Goal: Task Accomplishment & Management: Manage account settings

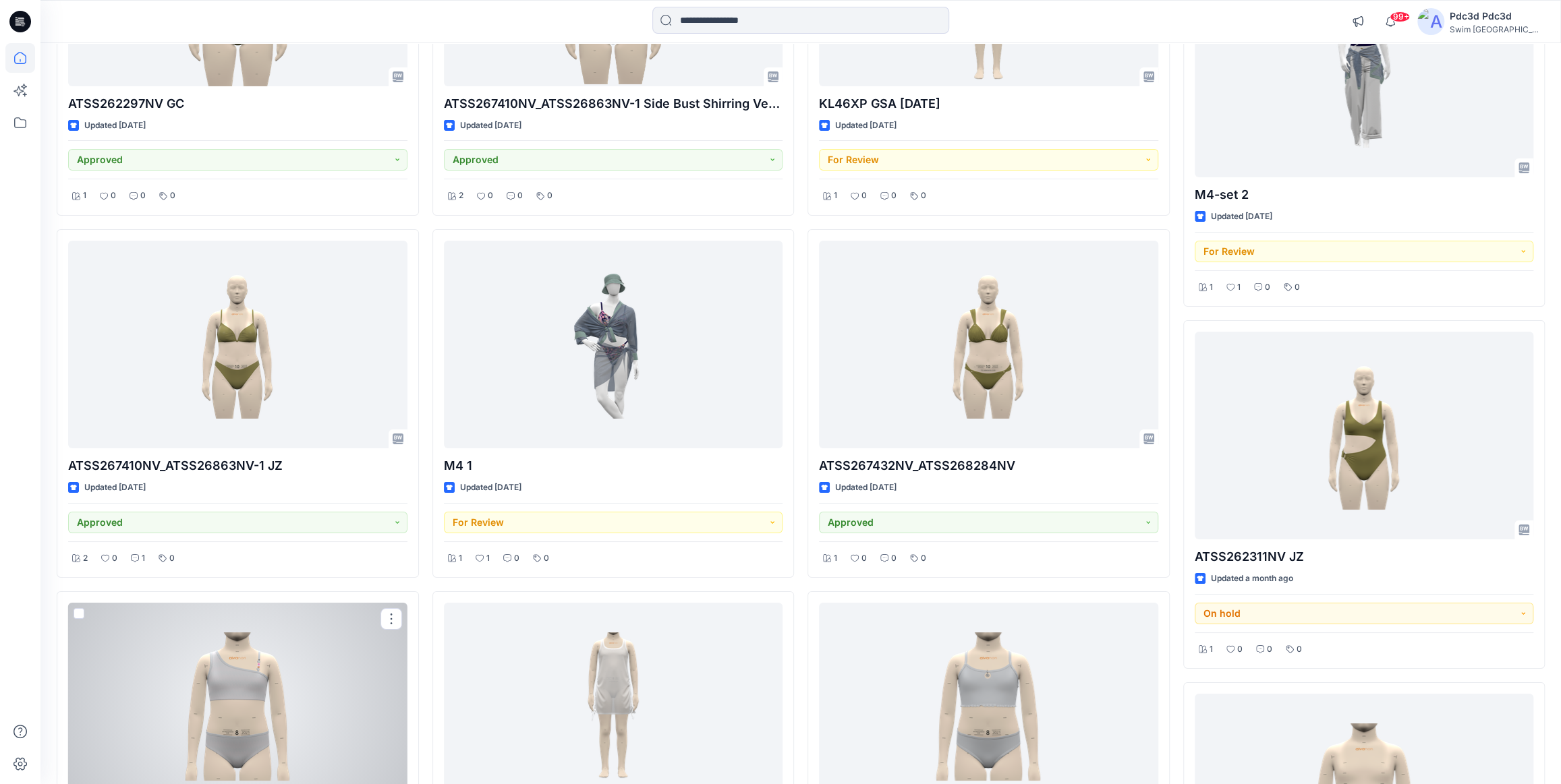
scroll to position [3872, 0]
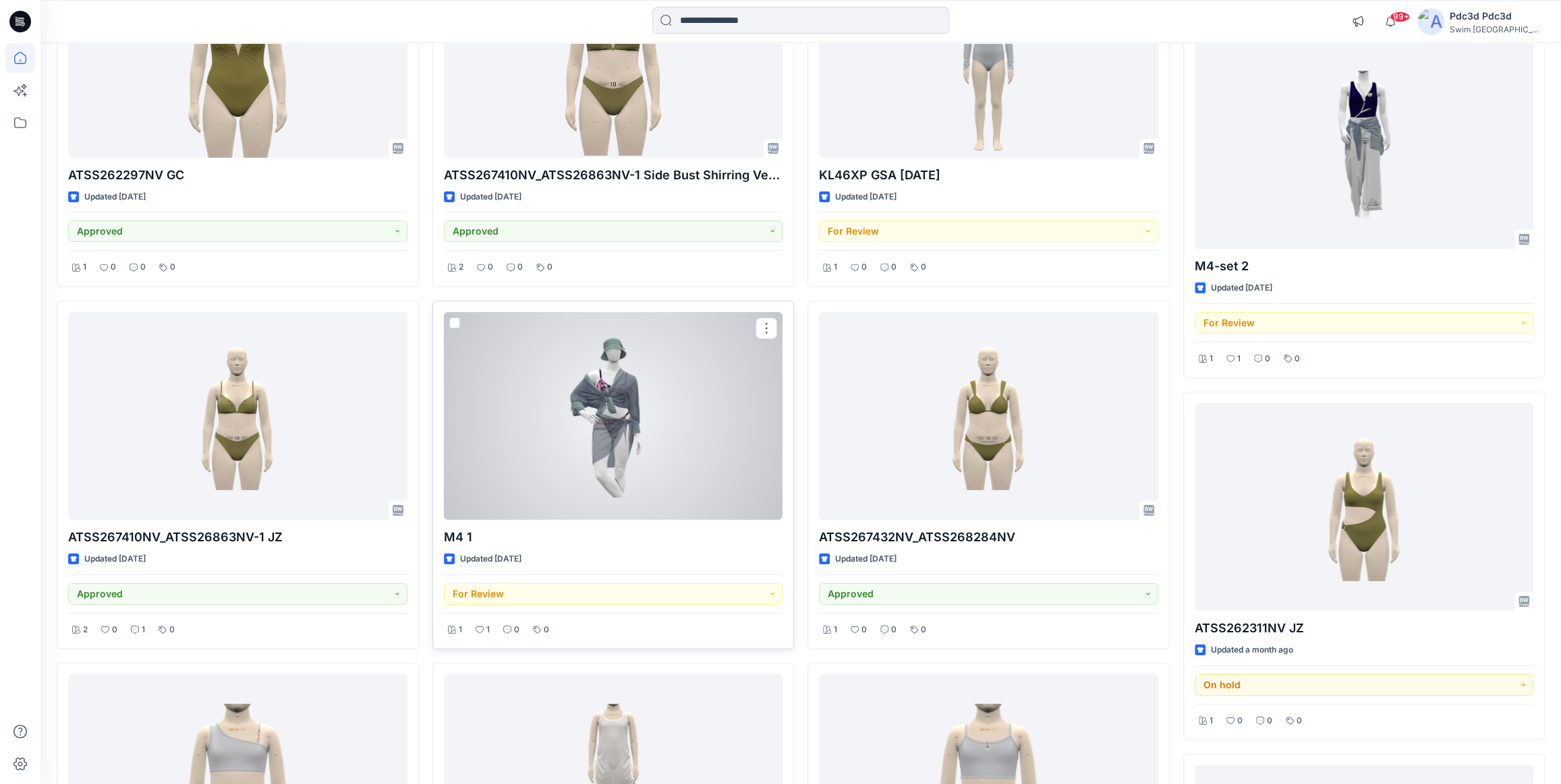
click at [619, 399] on div at bounding box center [613, 416] width 339 height 207
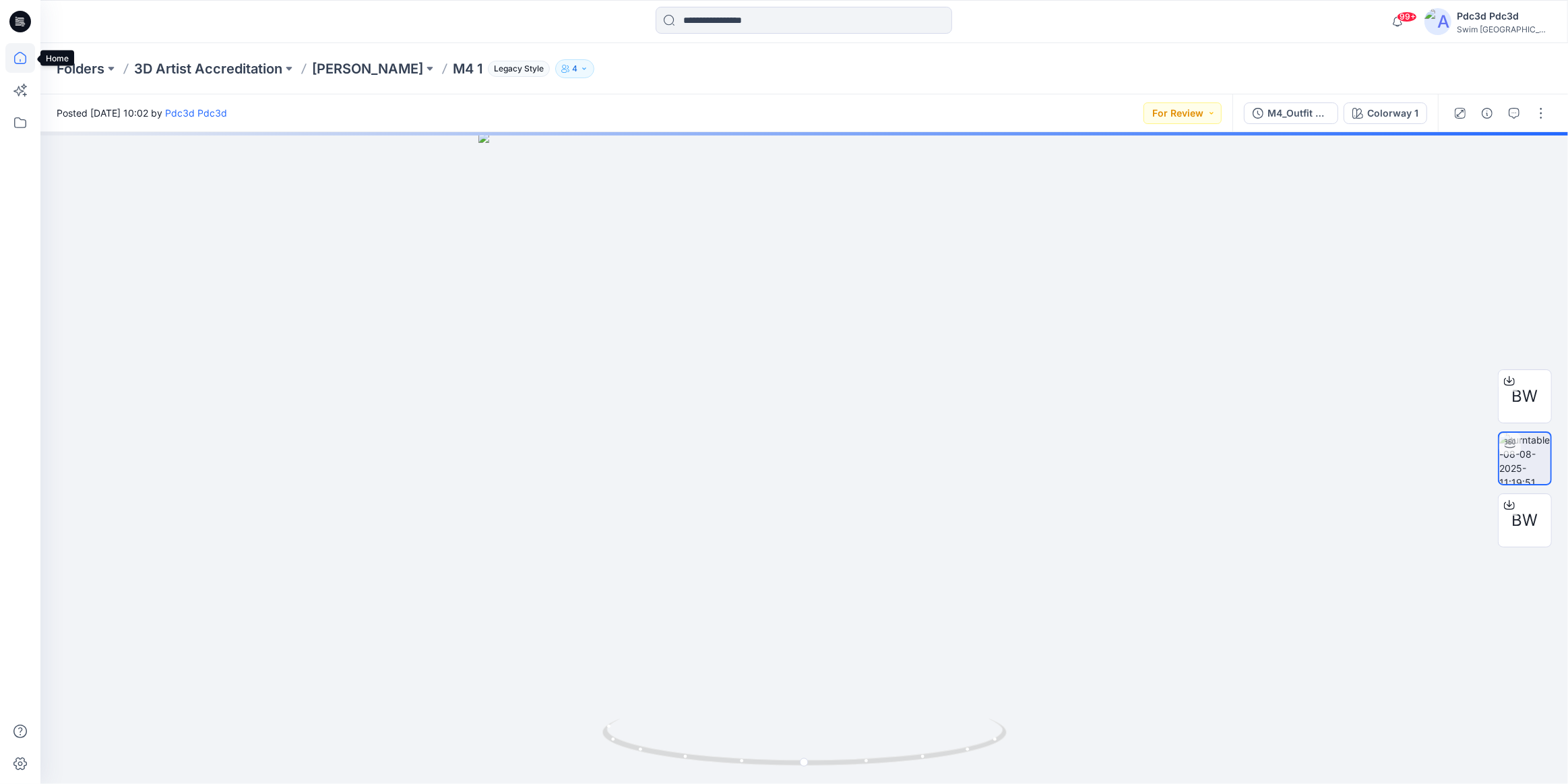
click at [23, 59] on icon at bounding box center [20, 58] width 29 height 29
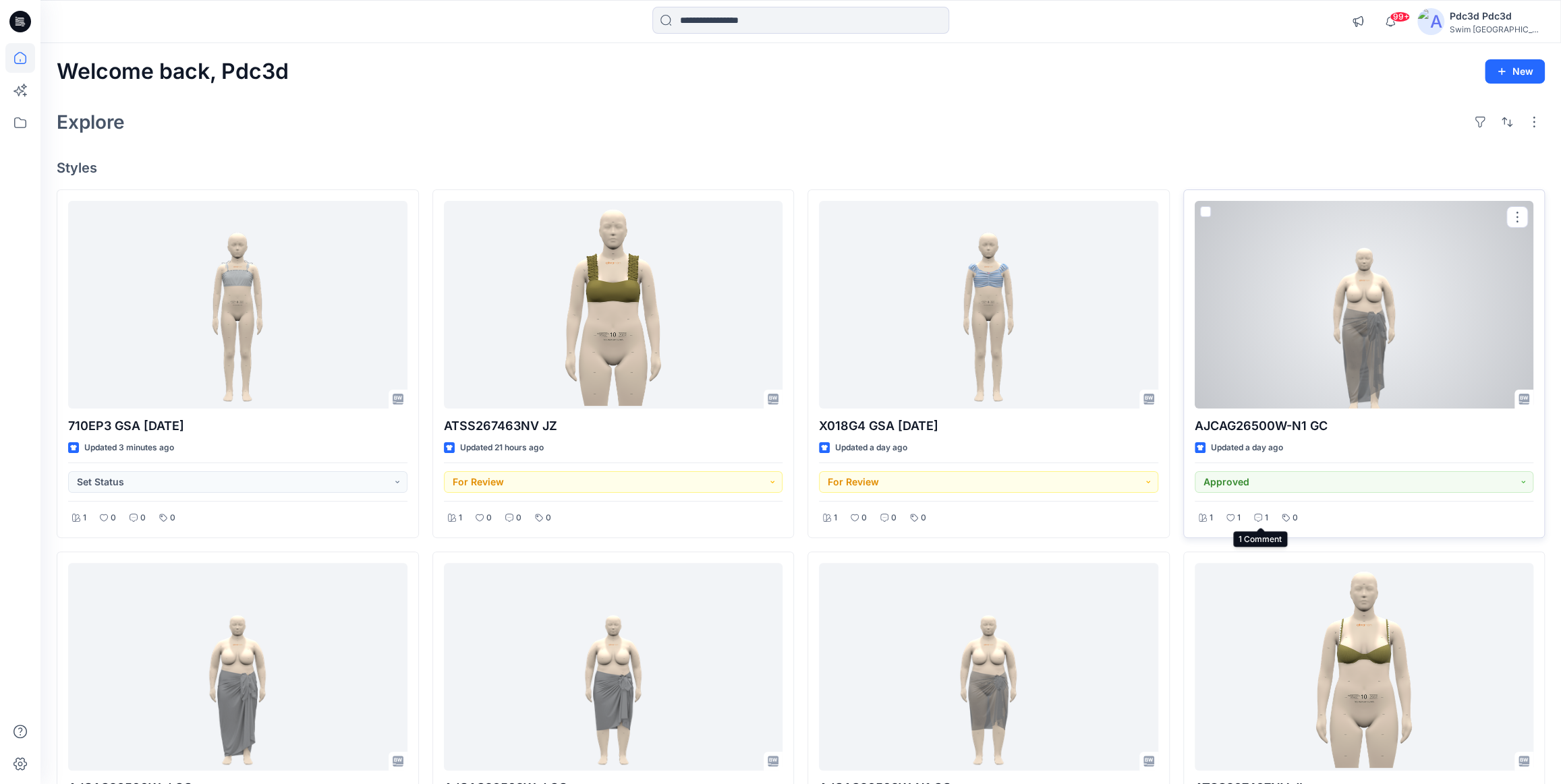
click at [1256, 520] on icon at bounding box center [1258, 517] width 8 height 8
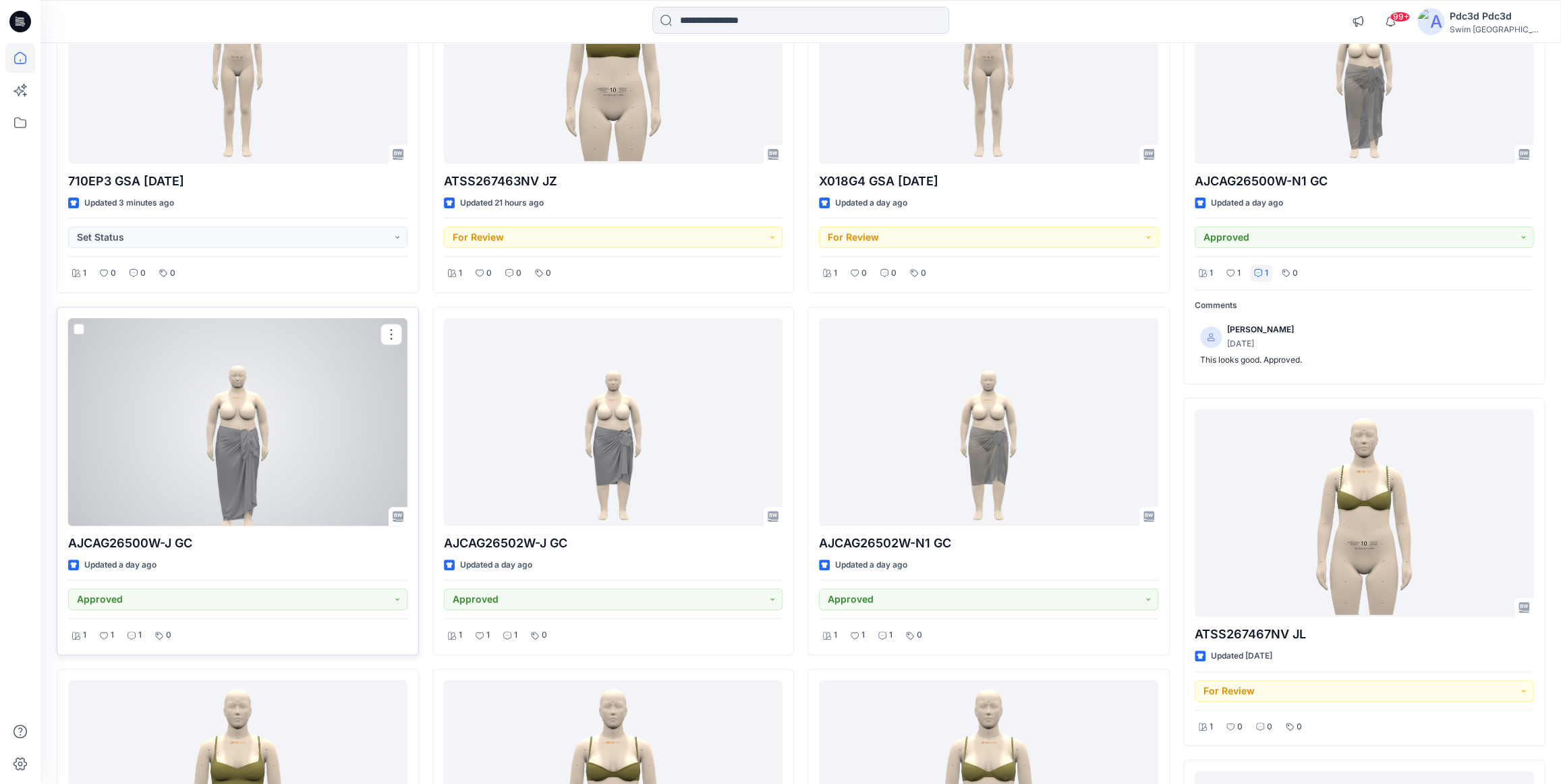
scroll to position [306, 0]
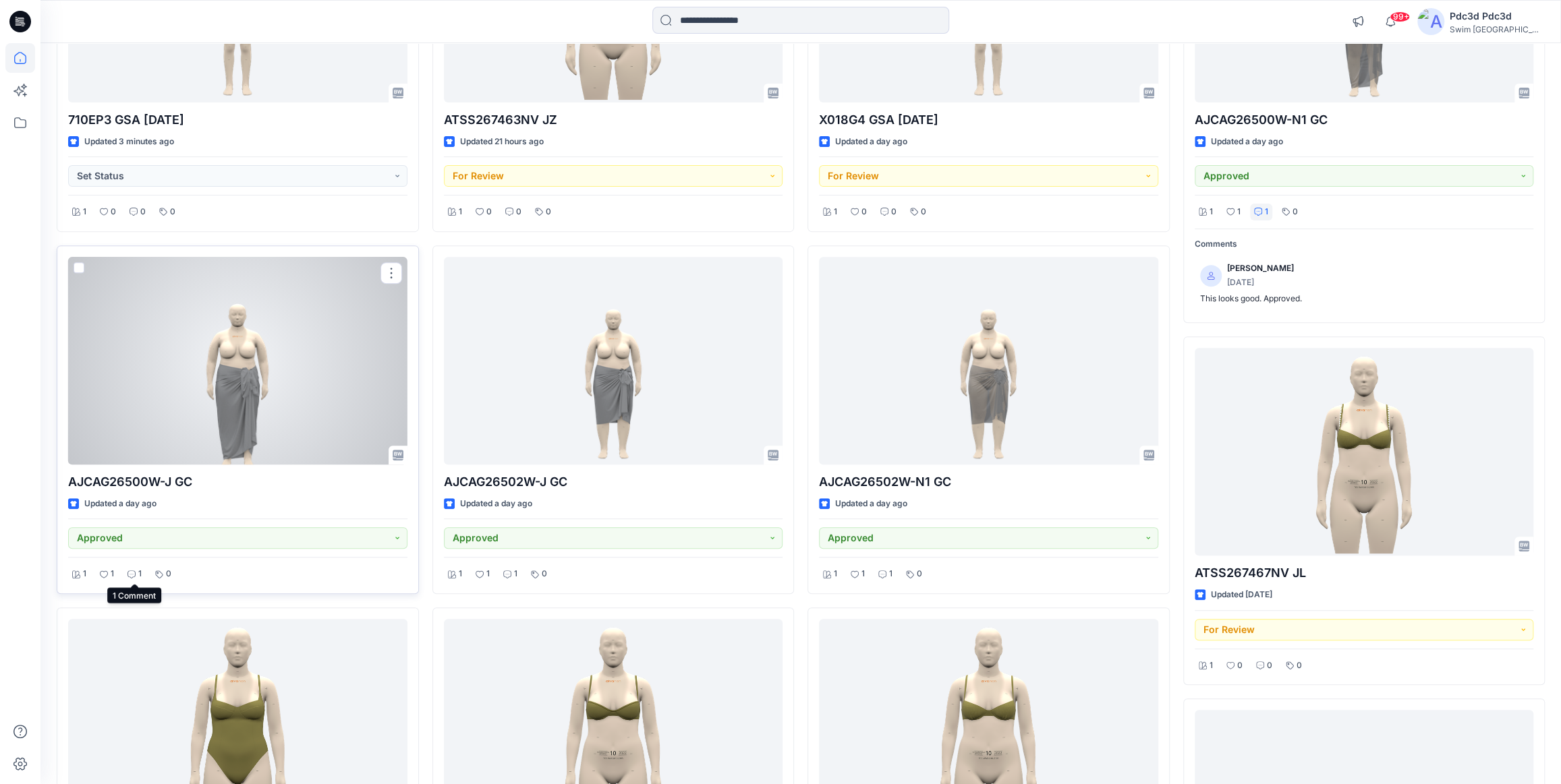
click at [135, 576] on div "1" at bounding box center [134, 574] width 22 height 17
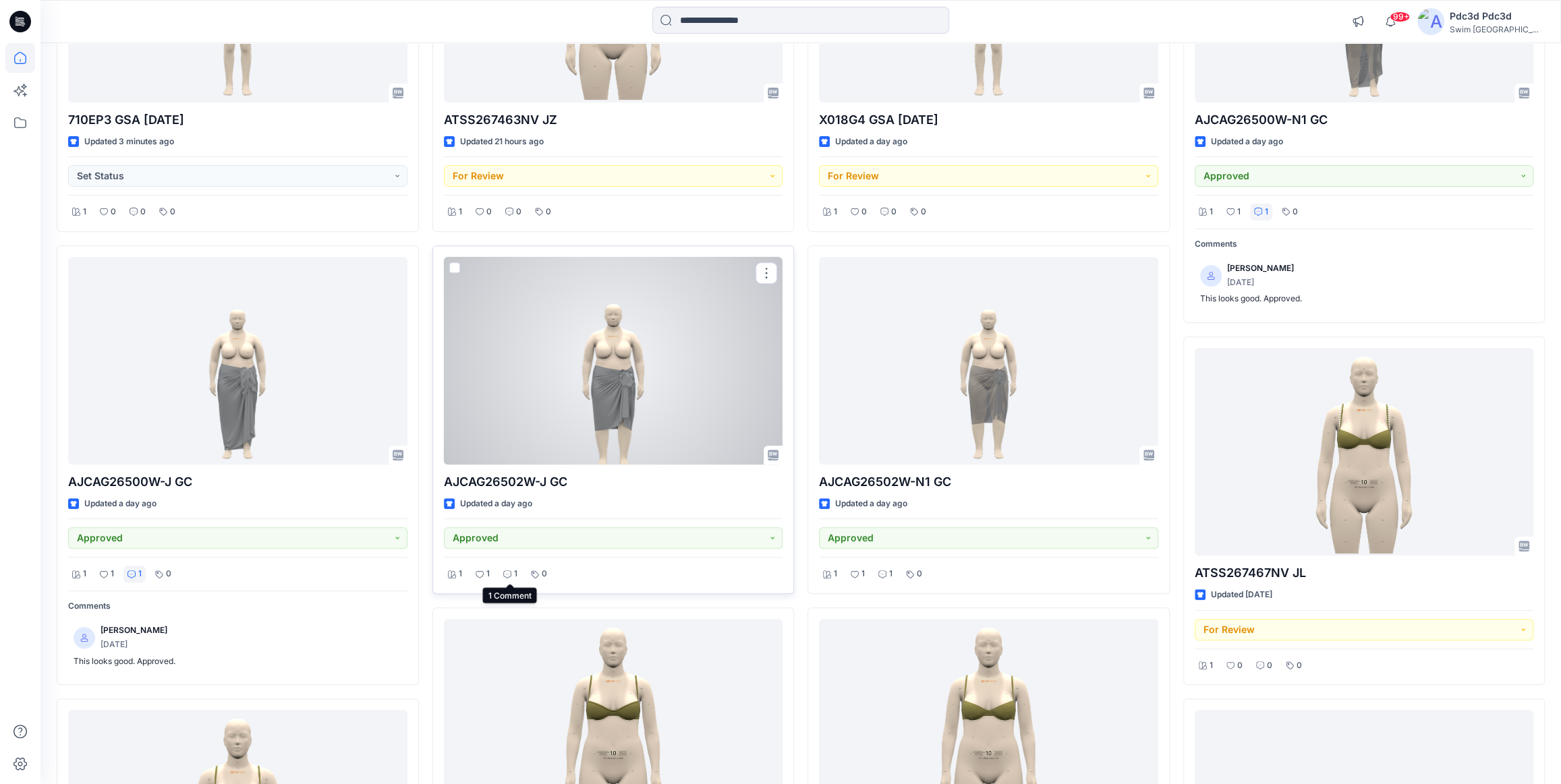
click at [514, 571] on p "1" at bounding box center [515, 574] width 3 height 14
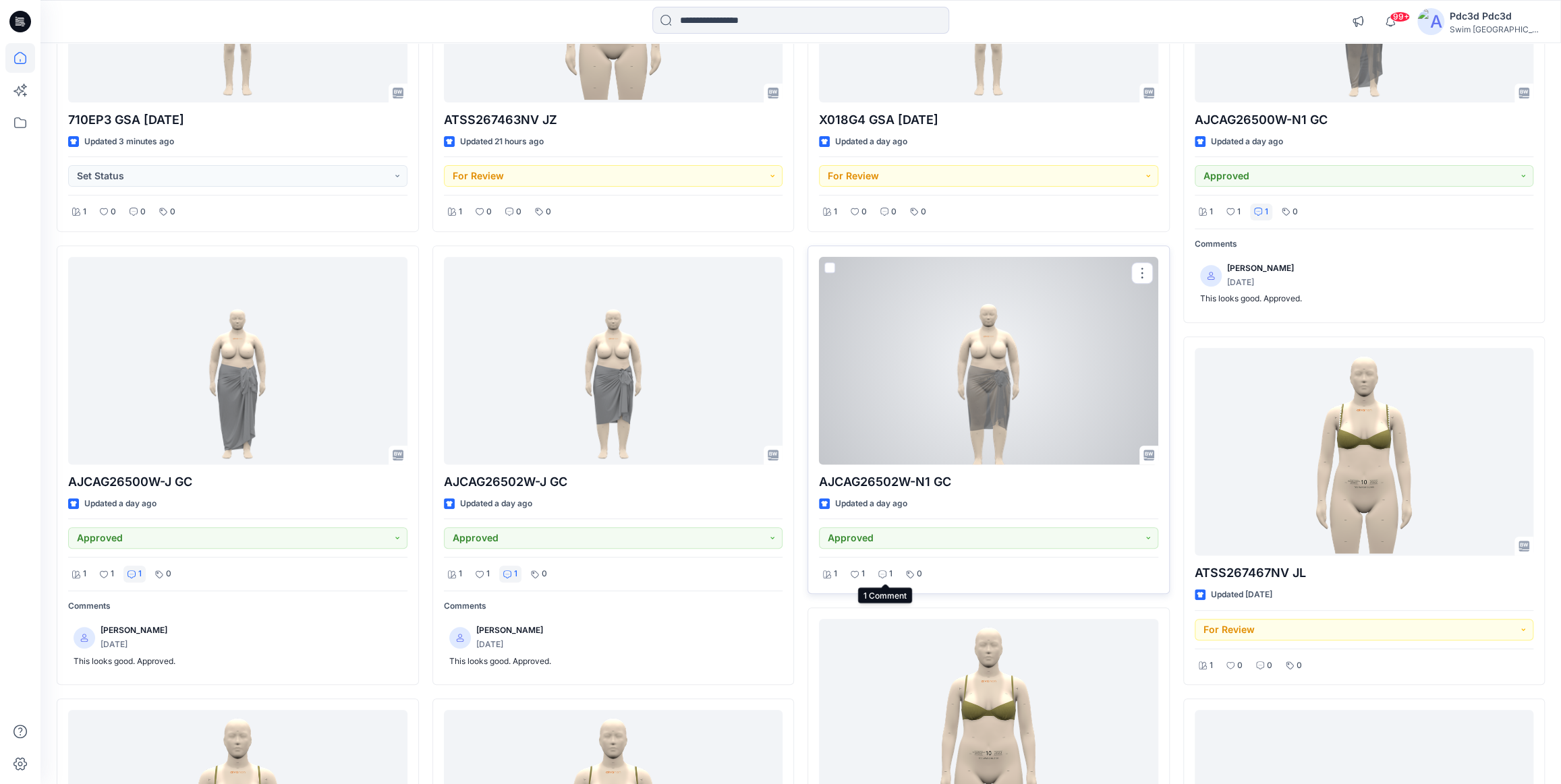
click at [881, 572] on icon at bounding box center [882, 574] width 8 height 8
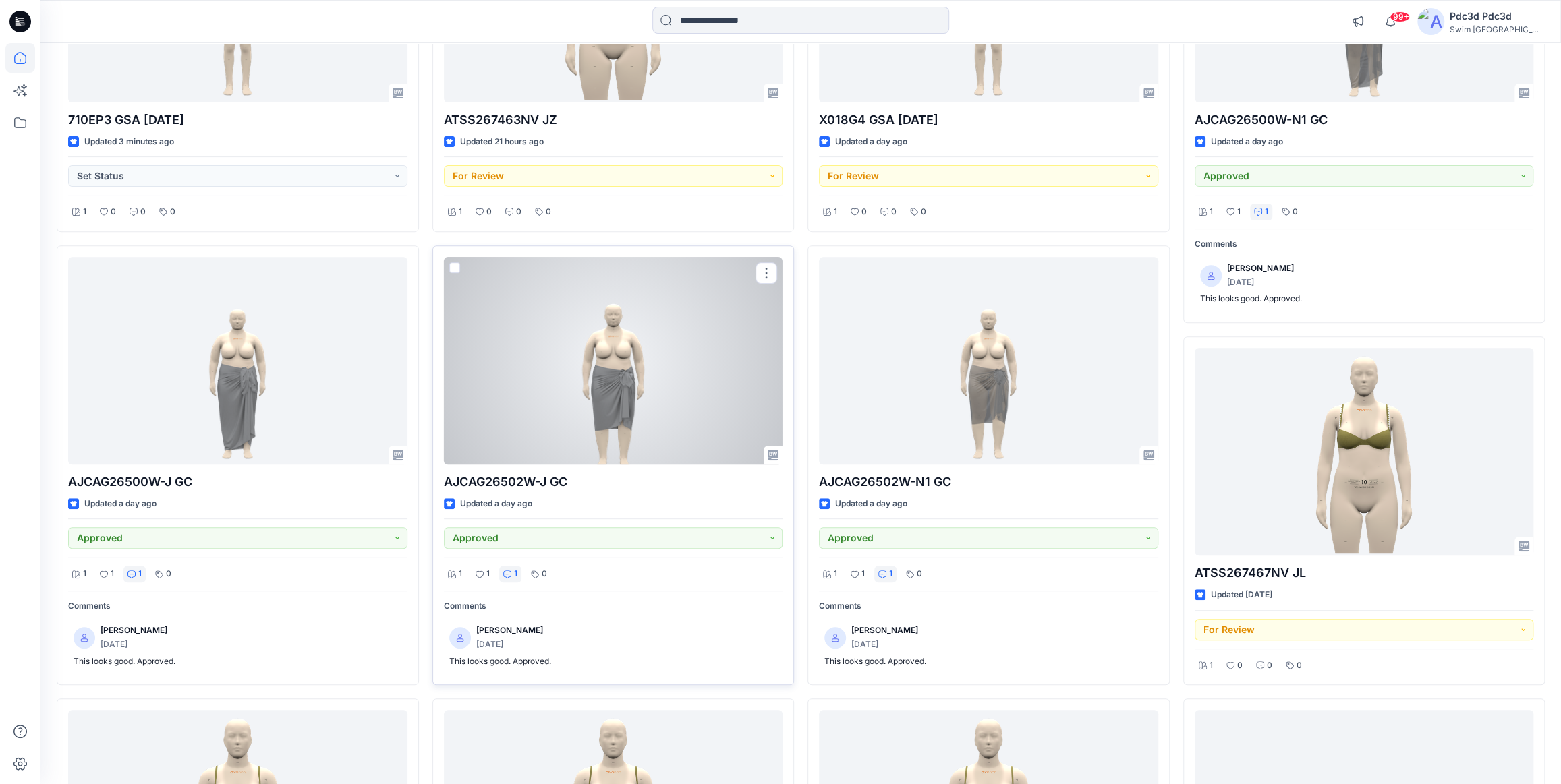
click at [660, 388] on div at bounding box center [613, 360] width 339 height 207
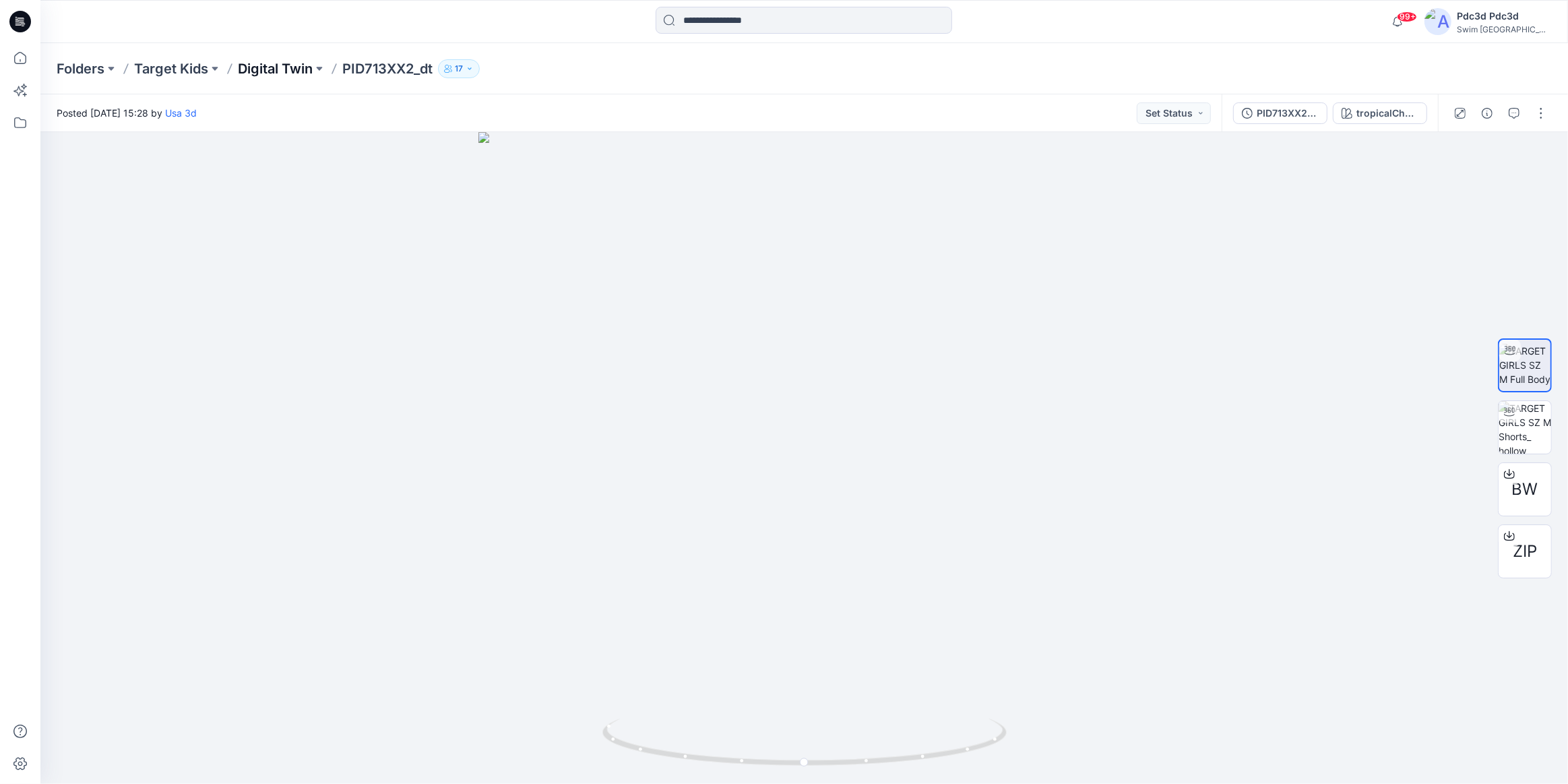
click at [247, 72] on p "Digital Twin" at bounding box center [275, 69] width 75 height 19
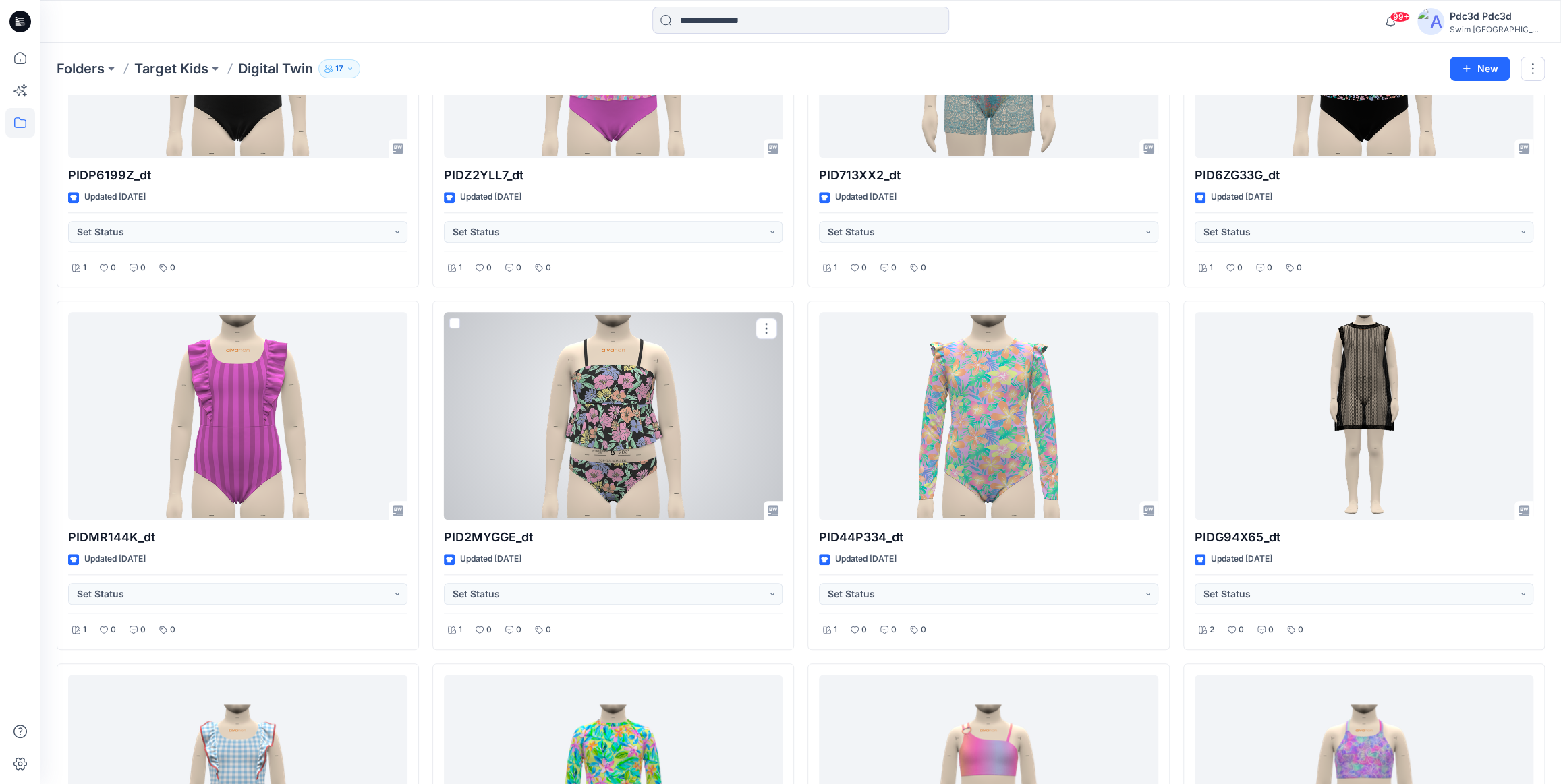
scroll to position [1055, 0]
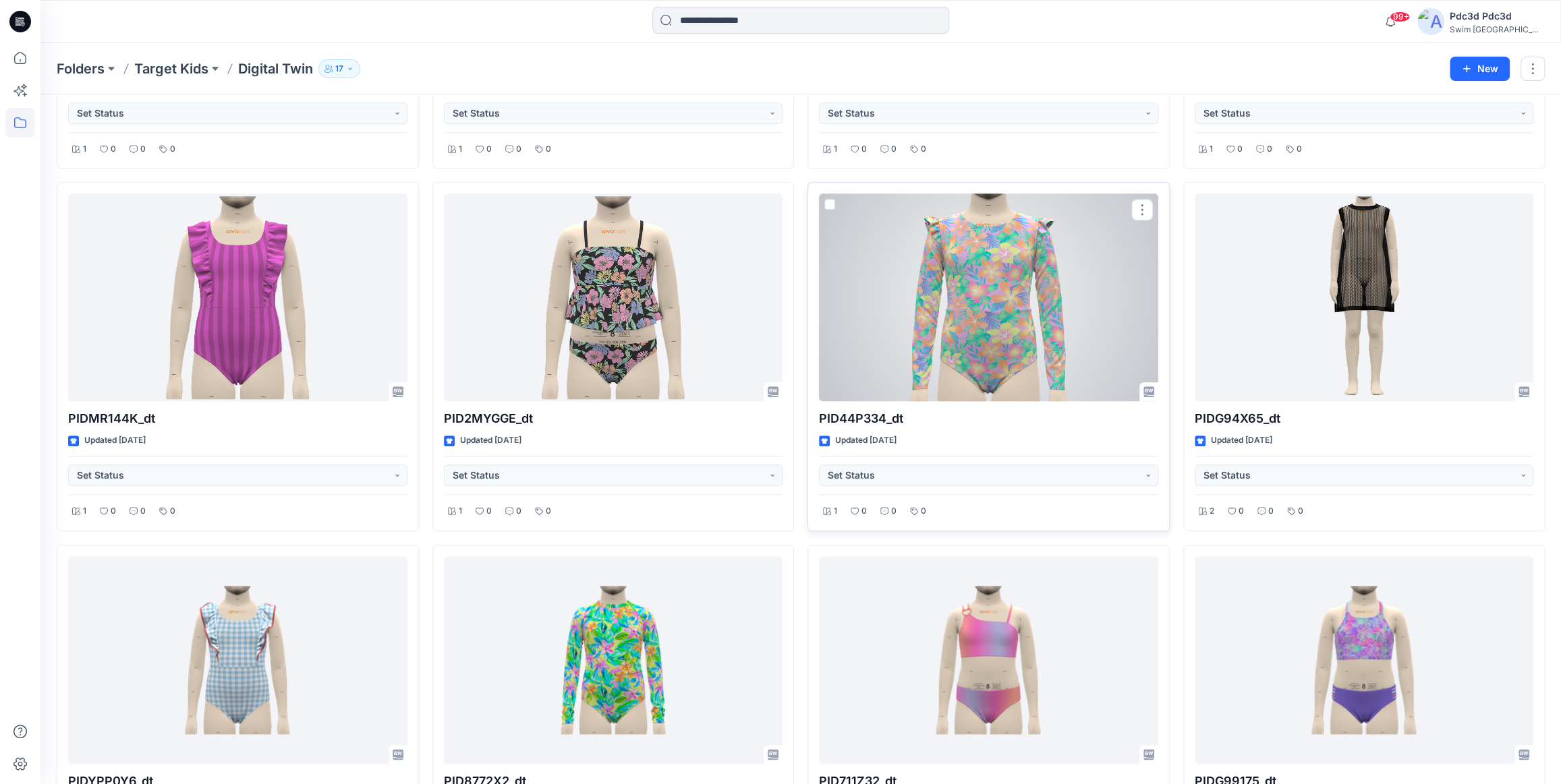
click at [900, 316] on div at bounding box center [989, 297] width 339 height 207
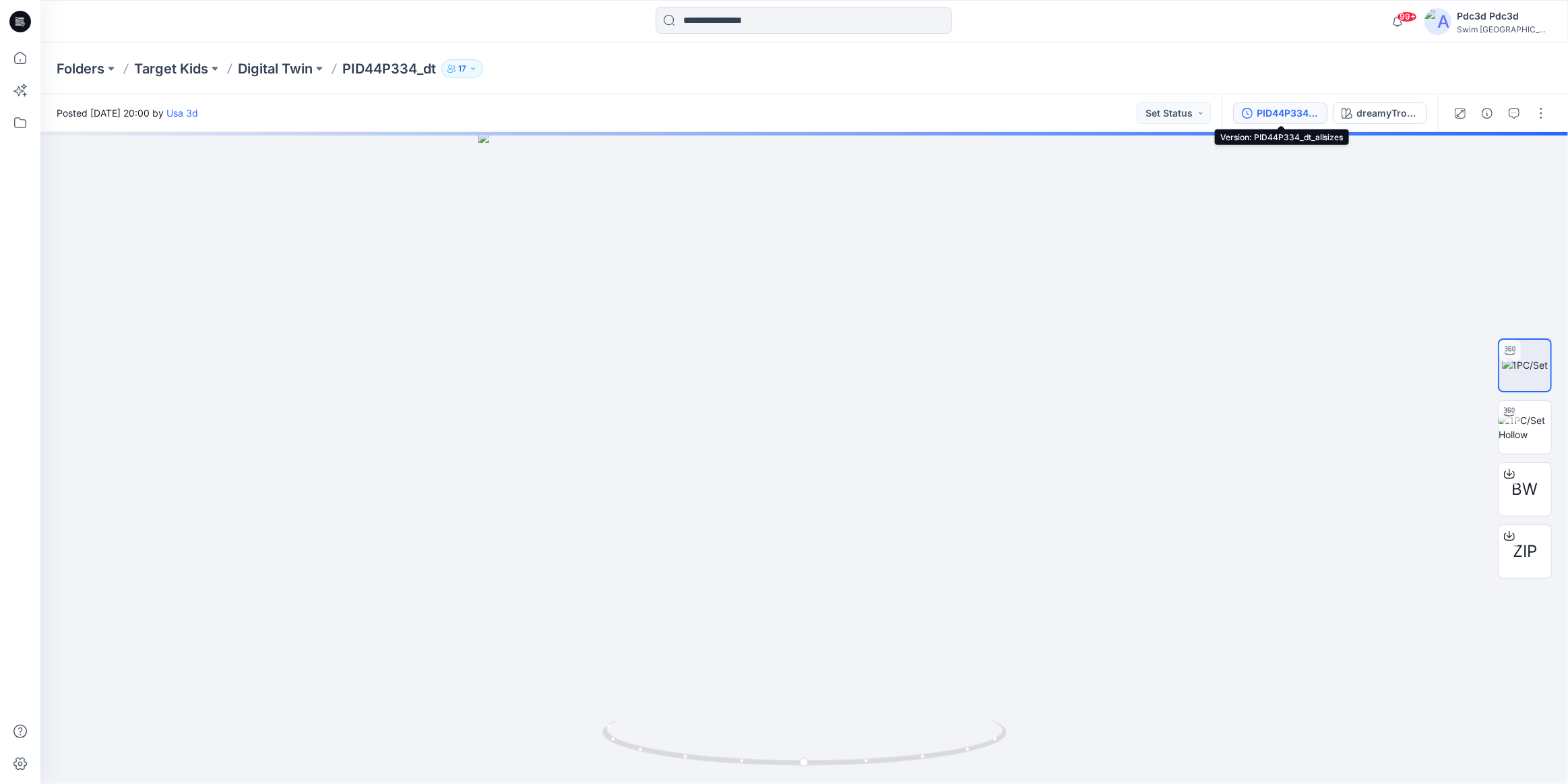
click at [1276, 116] on div "PID44P334_dt_allsizes" at bounding box center [1288, 113] width 62 height 15
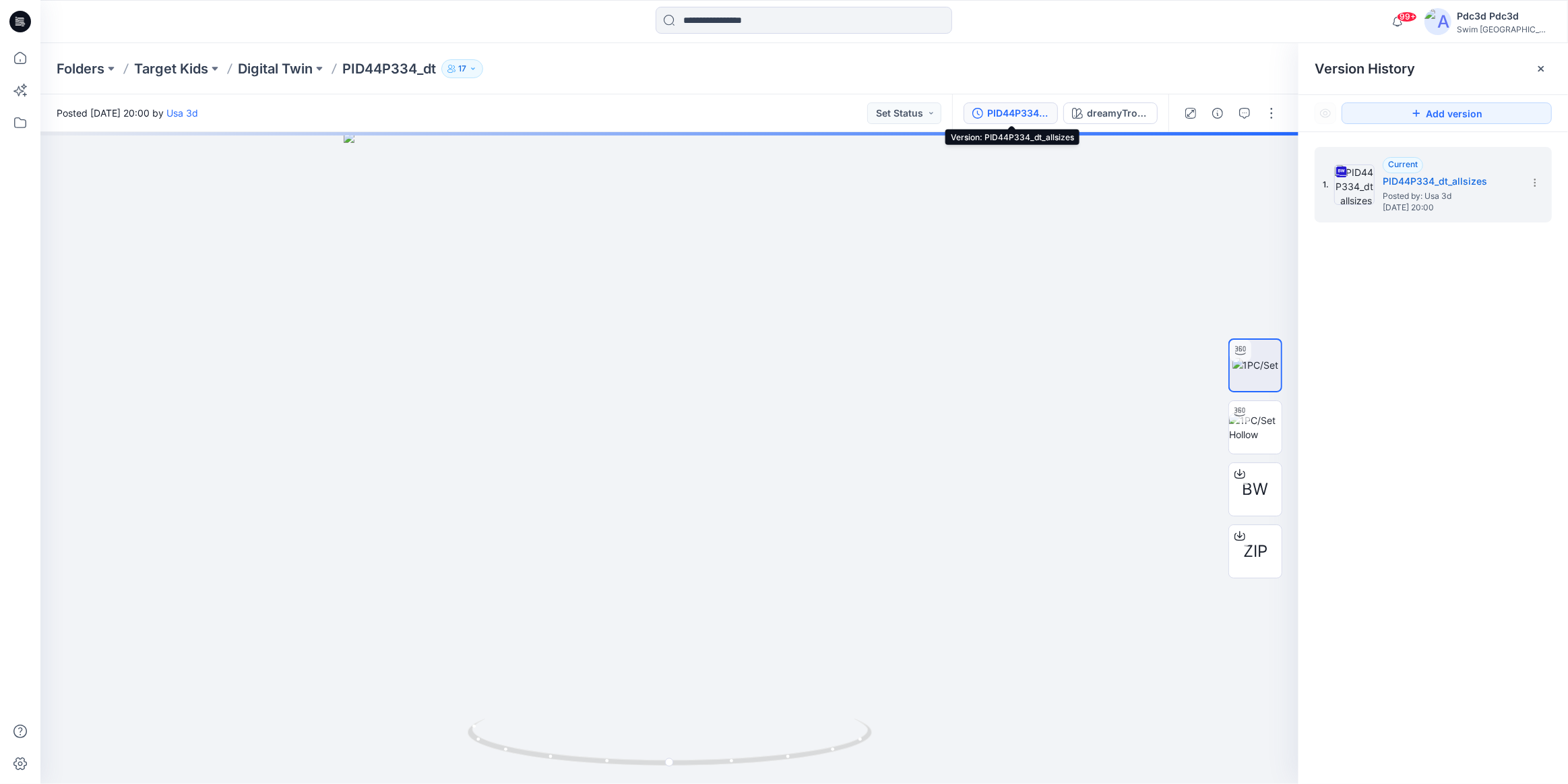
click at [1023, 114] on div "PID44P334_dt_allsizes" at bounding box center [1018, 113] width 62 height 15
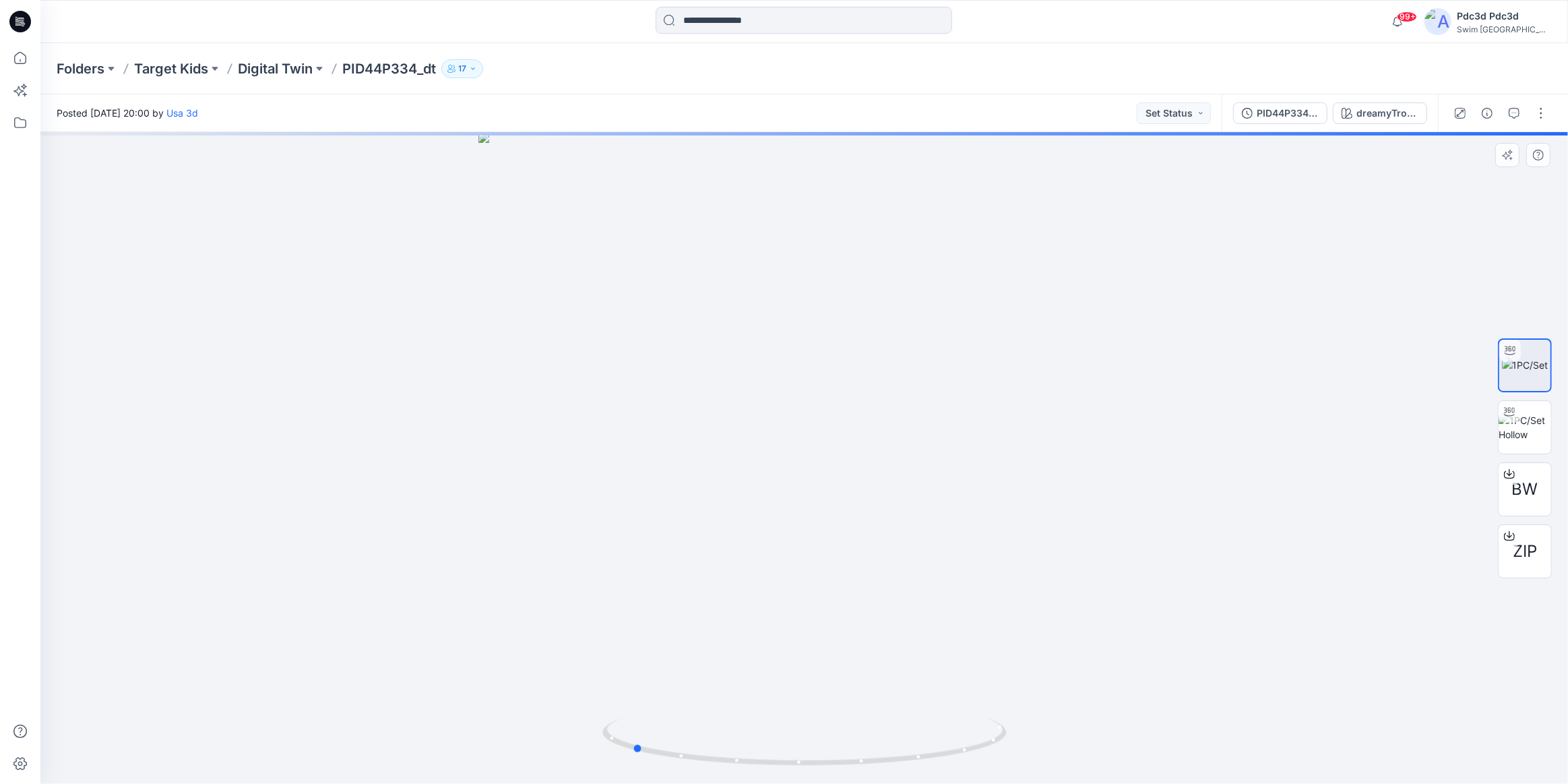
drag, startPoint x: 940, startPoint y: 752, endPoint x: 1153, endPoint y: 701, distance: 219.0
click at [1173, 708] on div at bounding box center [804, 458] width 1528 height 652
click at [277, 67] on p "Digital Twin" at bounding box center [275, 69] width 75 height 19
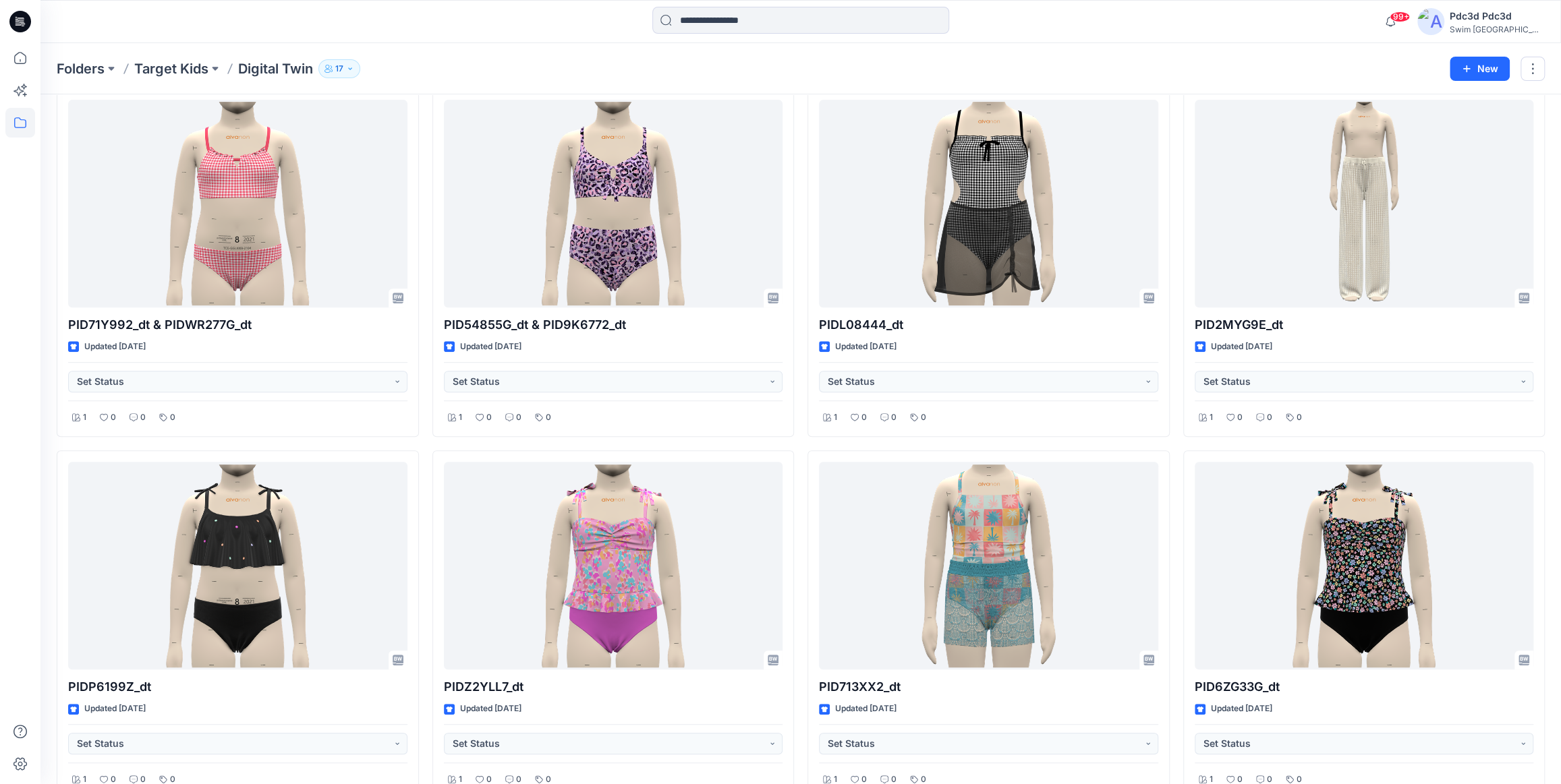
scroll to position [429, 0]
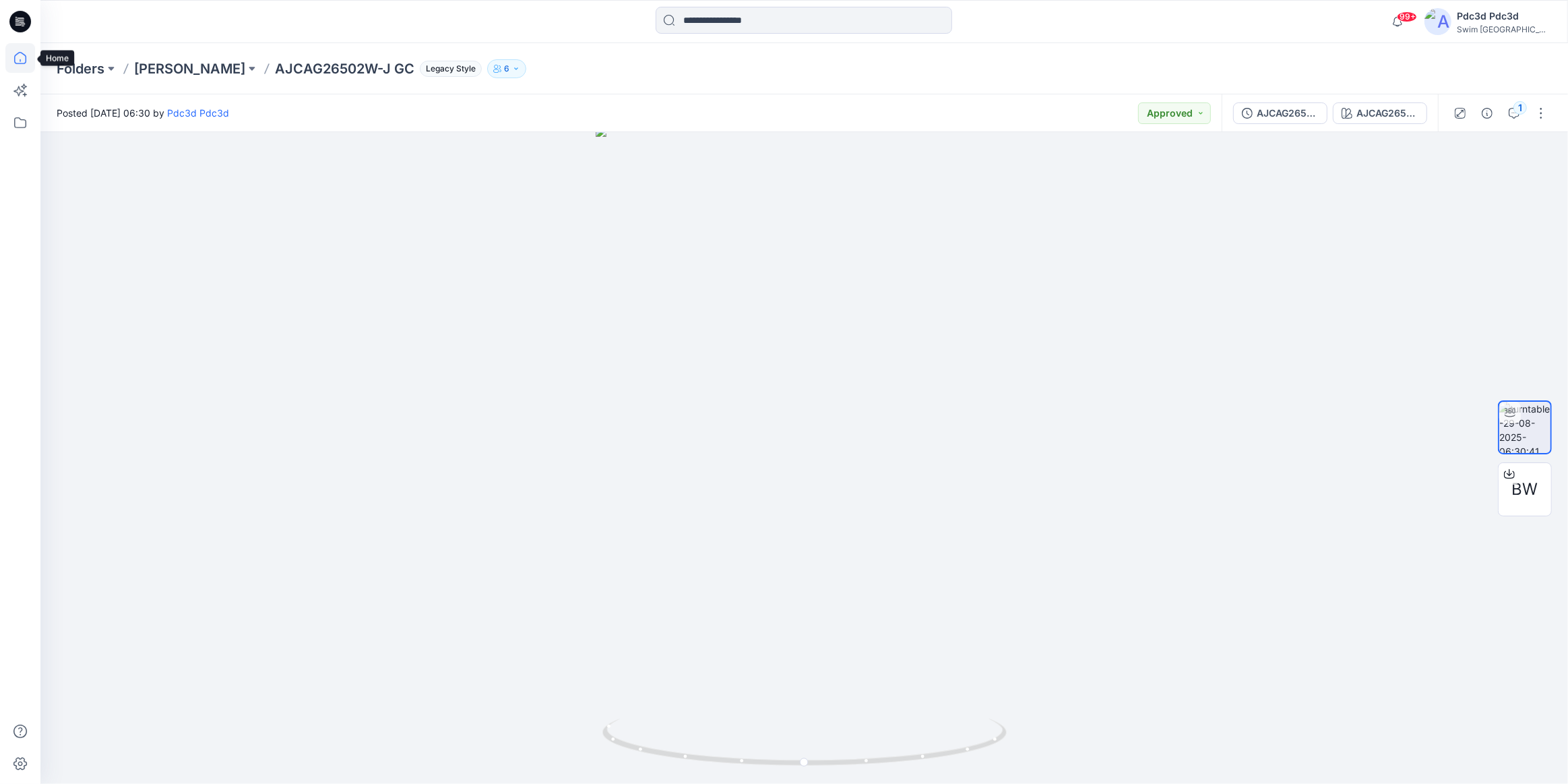
click at [18, 58] on icon at bounding box center [20, 58] width 29 height 29
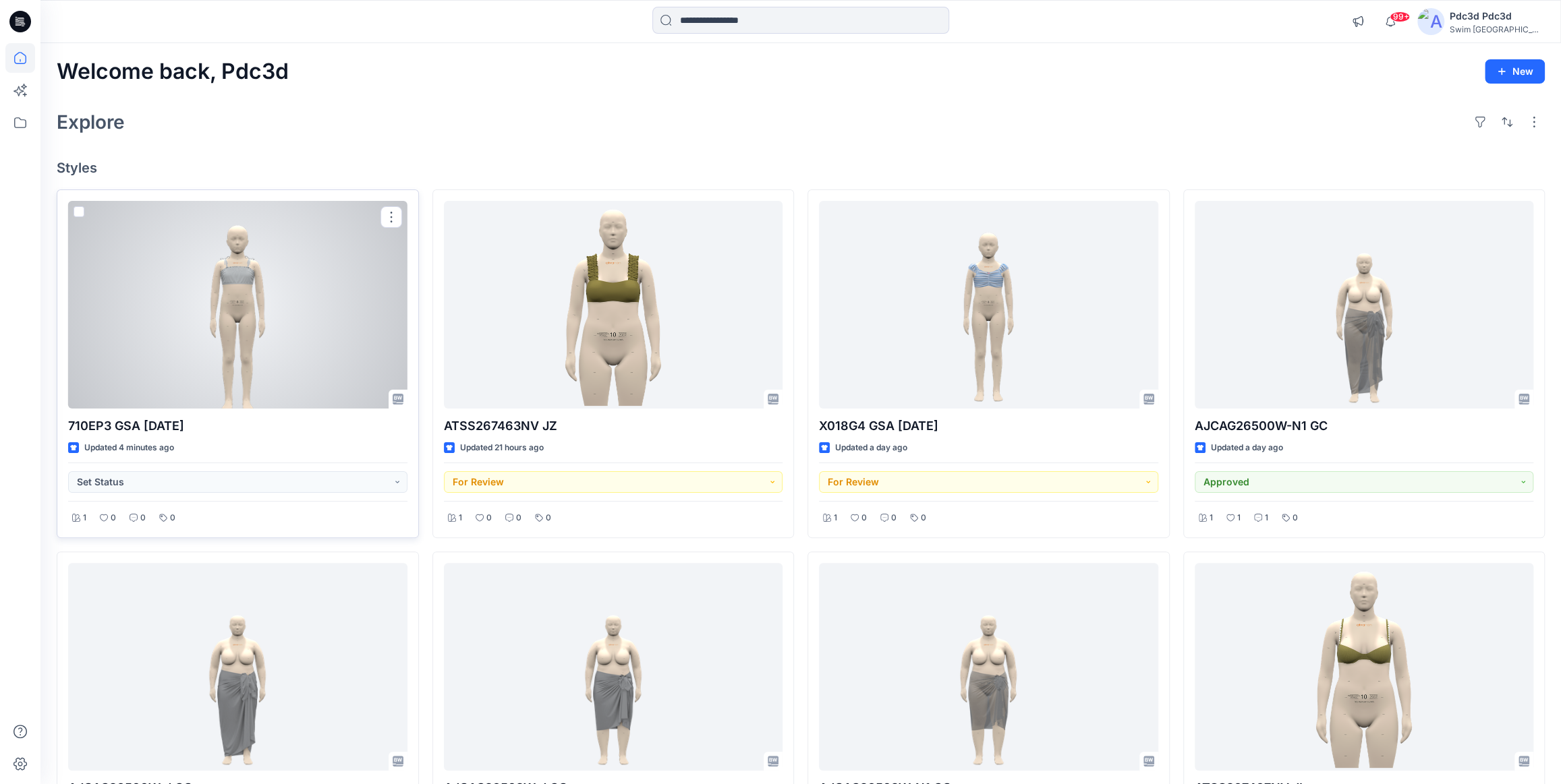
click at [233, 278] on div at bounding box center [238, 305] width 339 height 207
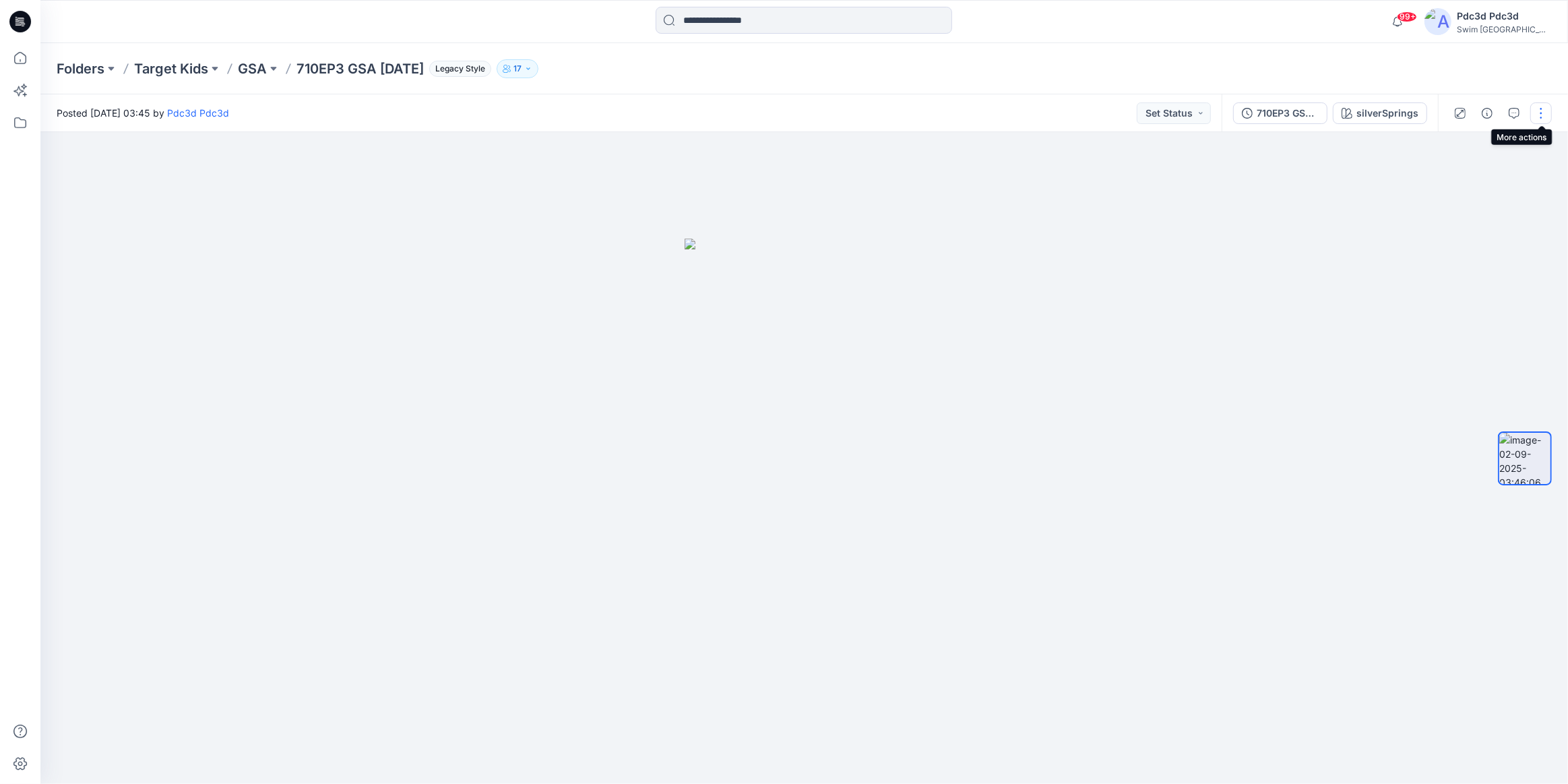
click at [1547, 115] on button "button" at bounding box center [1541, 113] width 22 height 22
click at [1506, 149] on button "Edit" at bounding box center [1484, 144] width 124 height 25
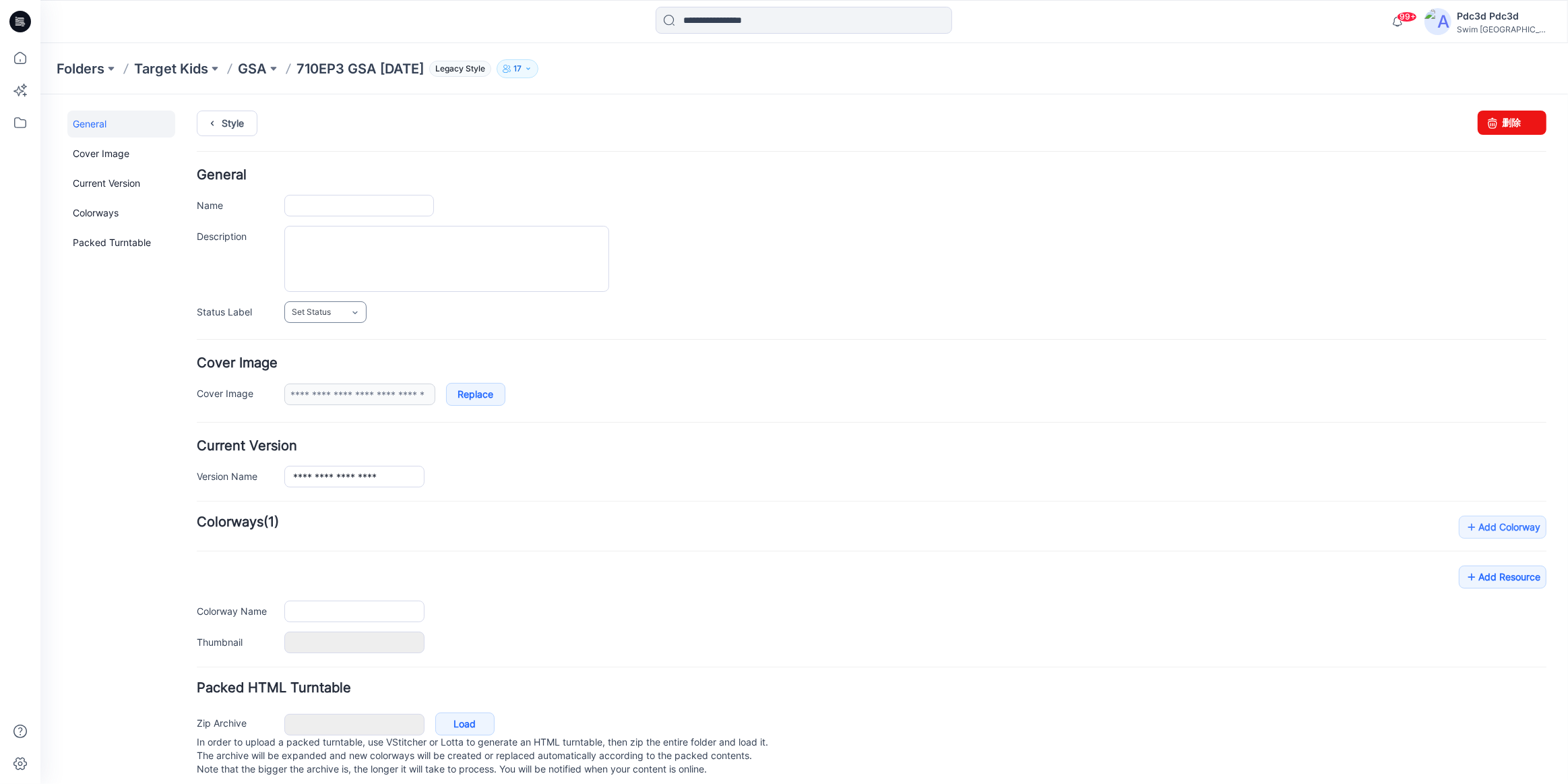
click at [331, 308] on link "Set Status" at bounding box center [325, 311] width 82 height 22
click at [354, 373] on link "For Review" at bounding box center [341, 369] width 108 height 29
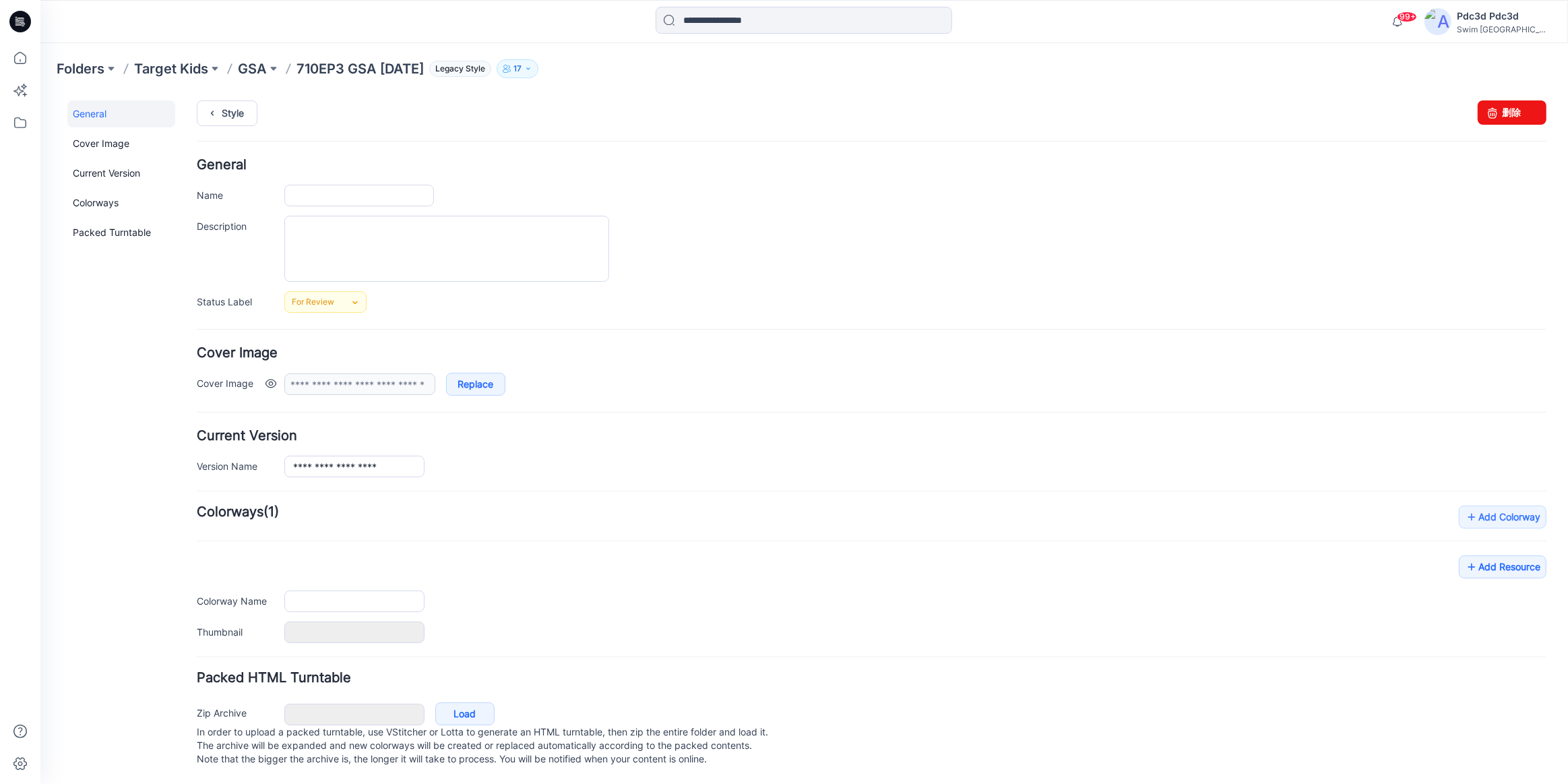
scroll to position [22, 0]
type input "**********"
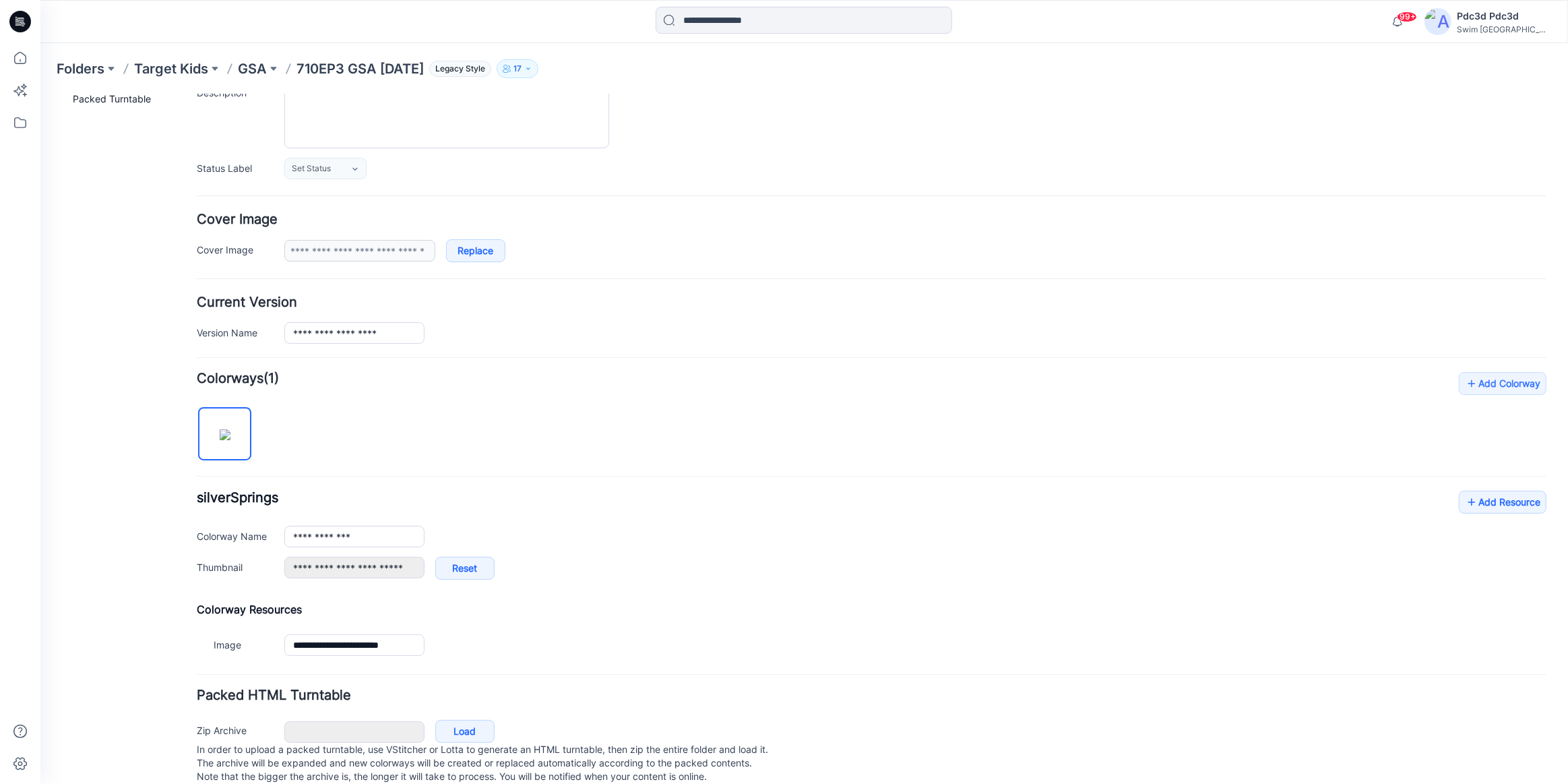
scroll to position [145, 0]
click at [1494, 498] on link "Add Resource" at bounding box center [1503, 500] width 88 height 23
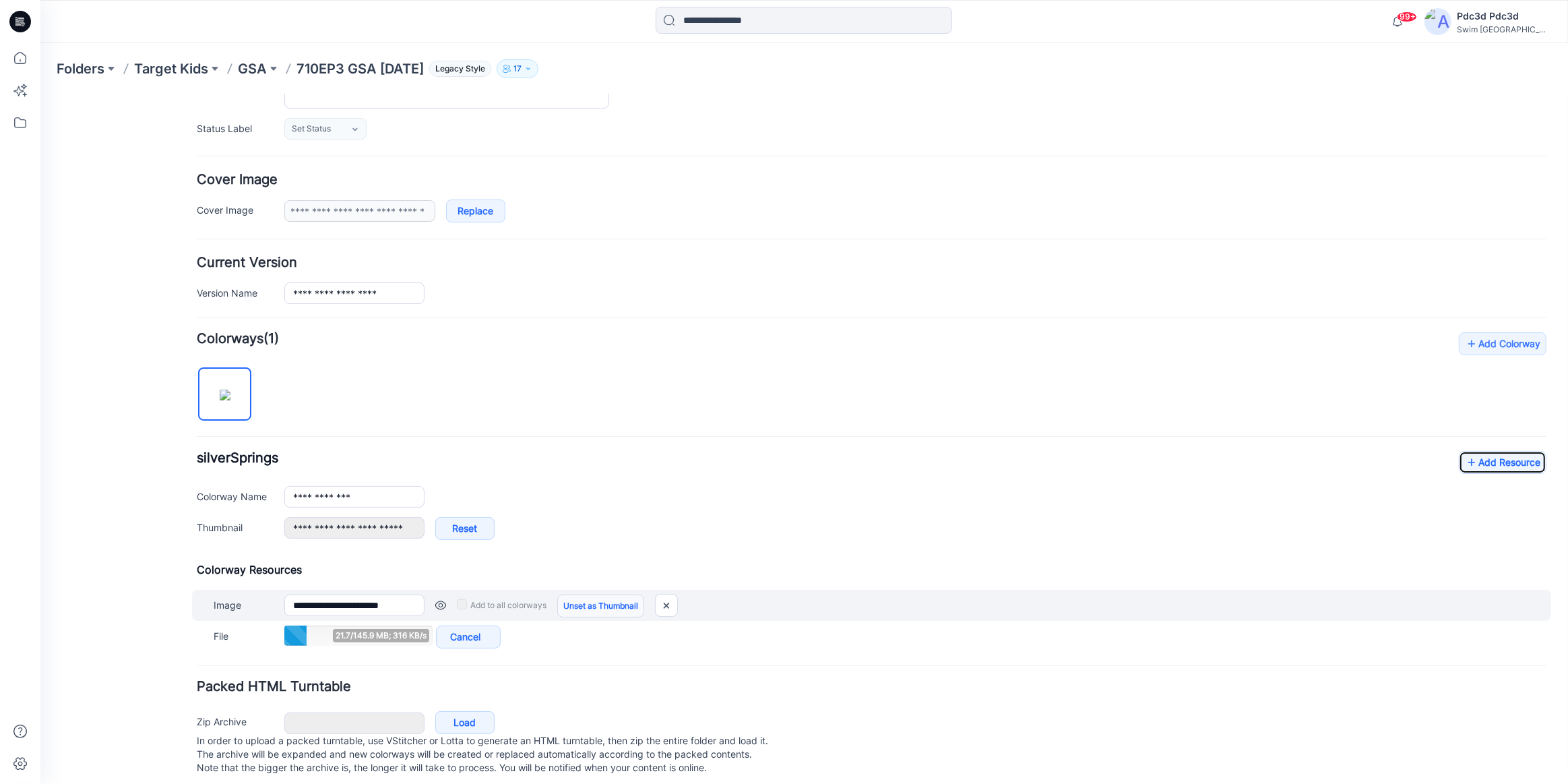
scroll to position [205, 0]
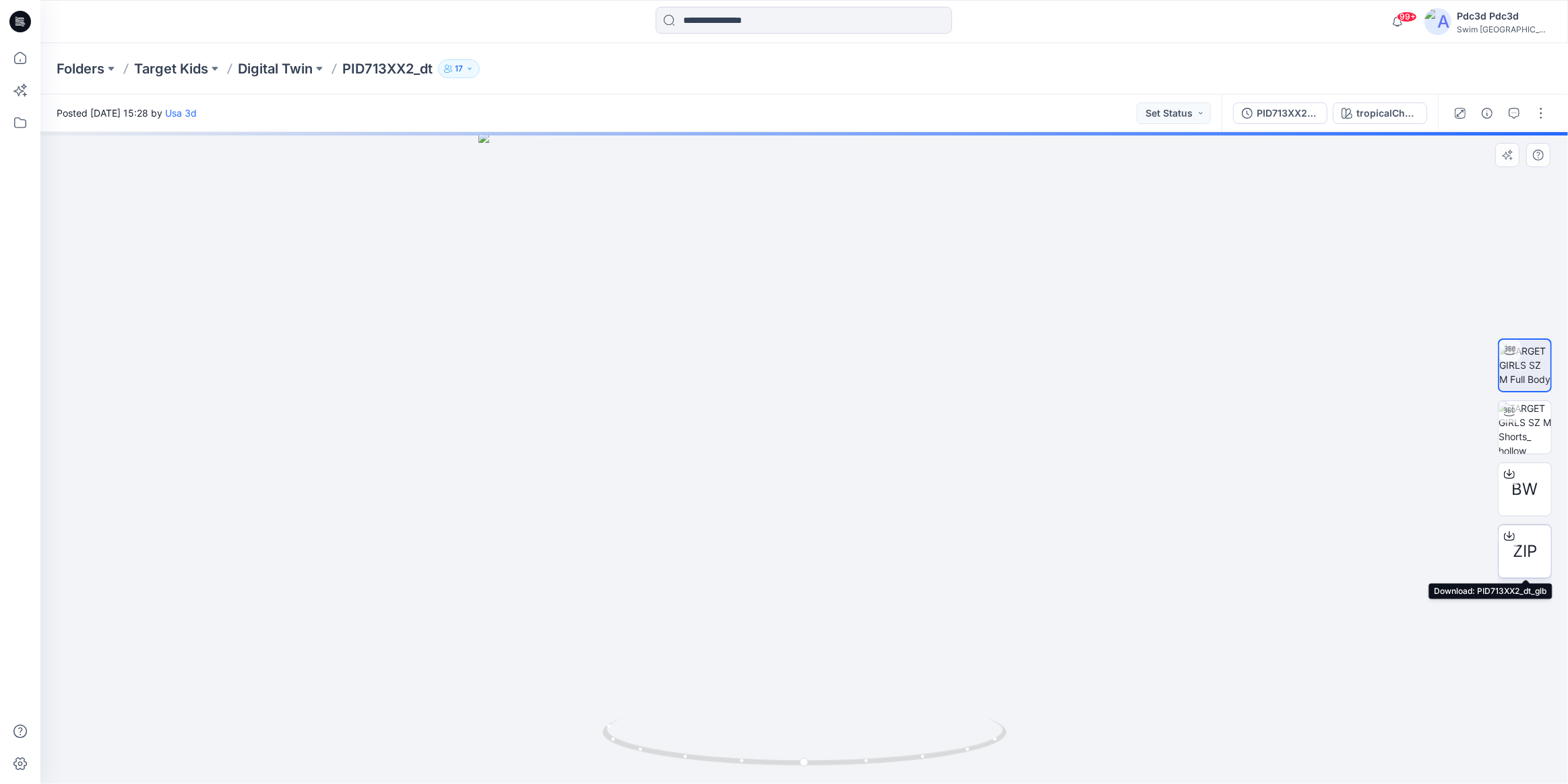
click at [1515, 546] on span "ZIP" at bounding box center [1524, 551] width 24 height 24
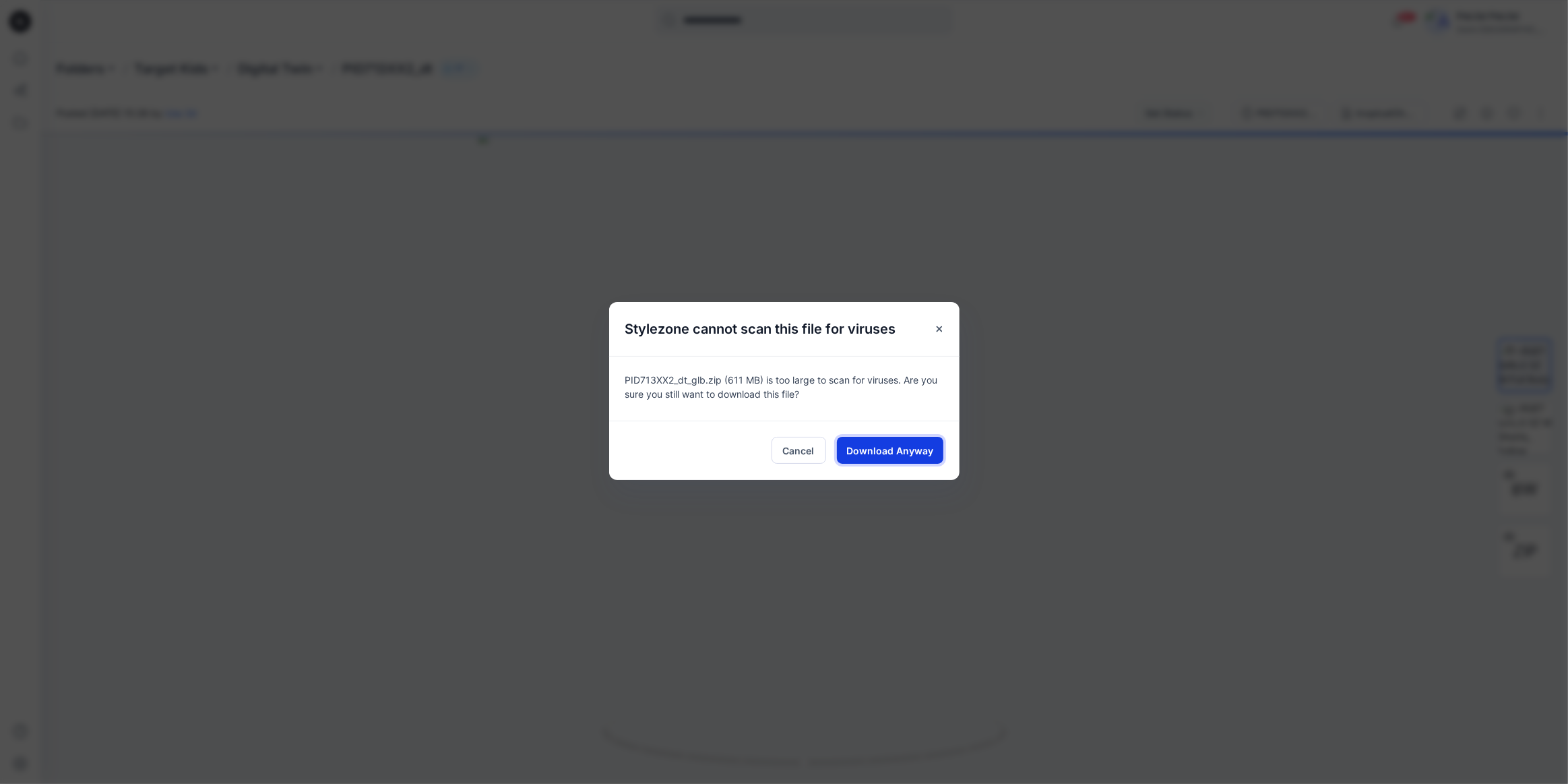
click at [855, 451] on span "Download Anyway" at bounding box center [889, 450] width 87 height 14
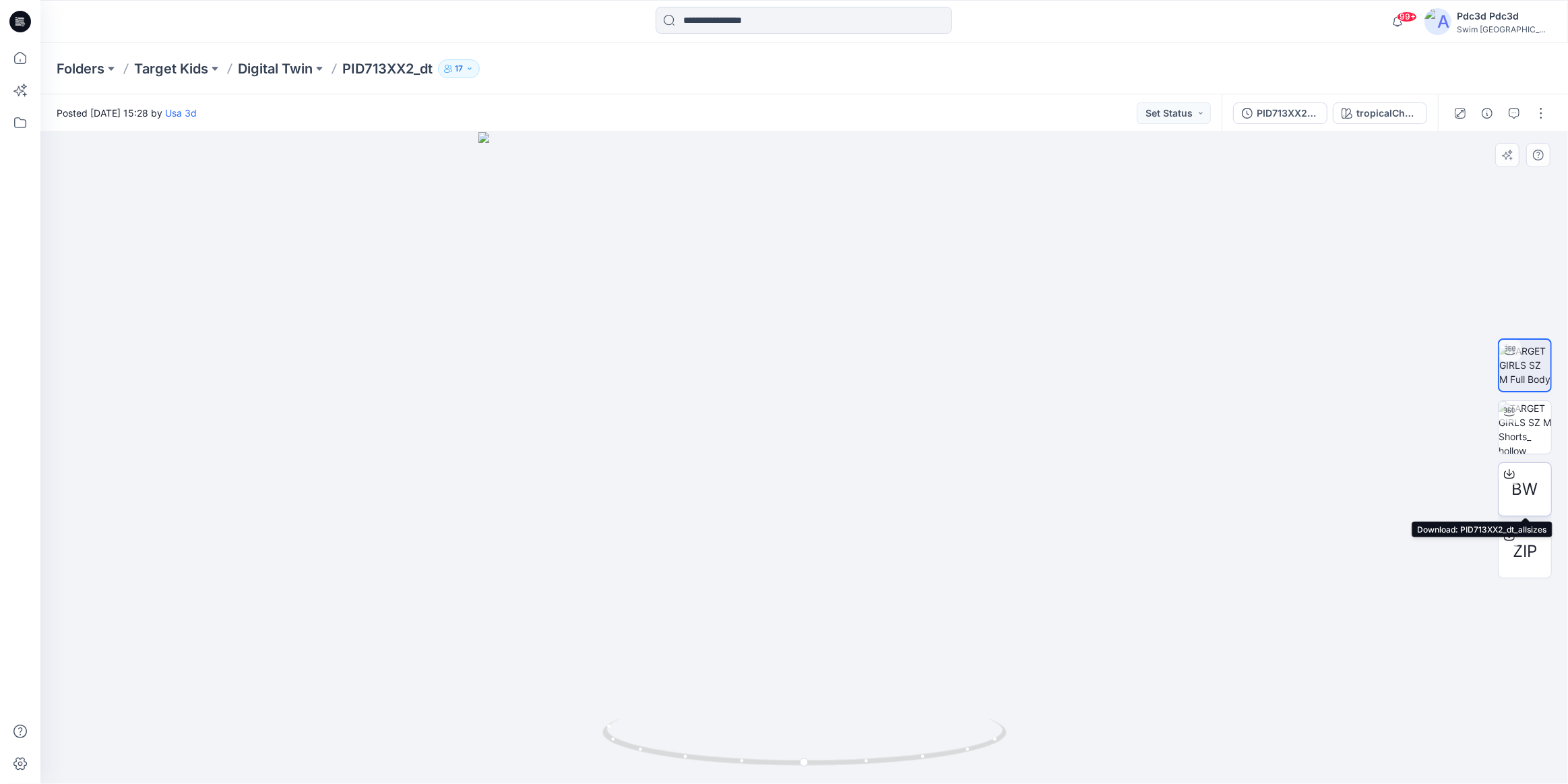
click at [1521, 483] on span "BW" at bounding box center [1525, 489] width 26 height 24
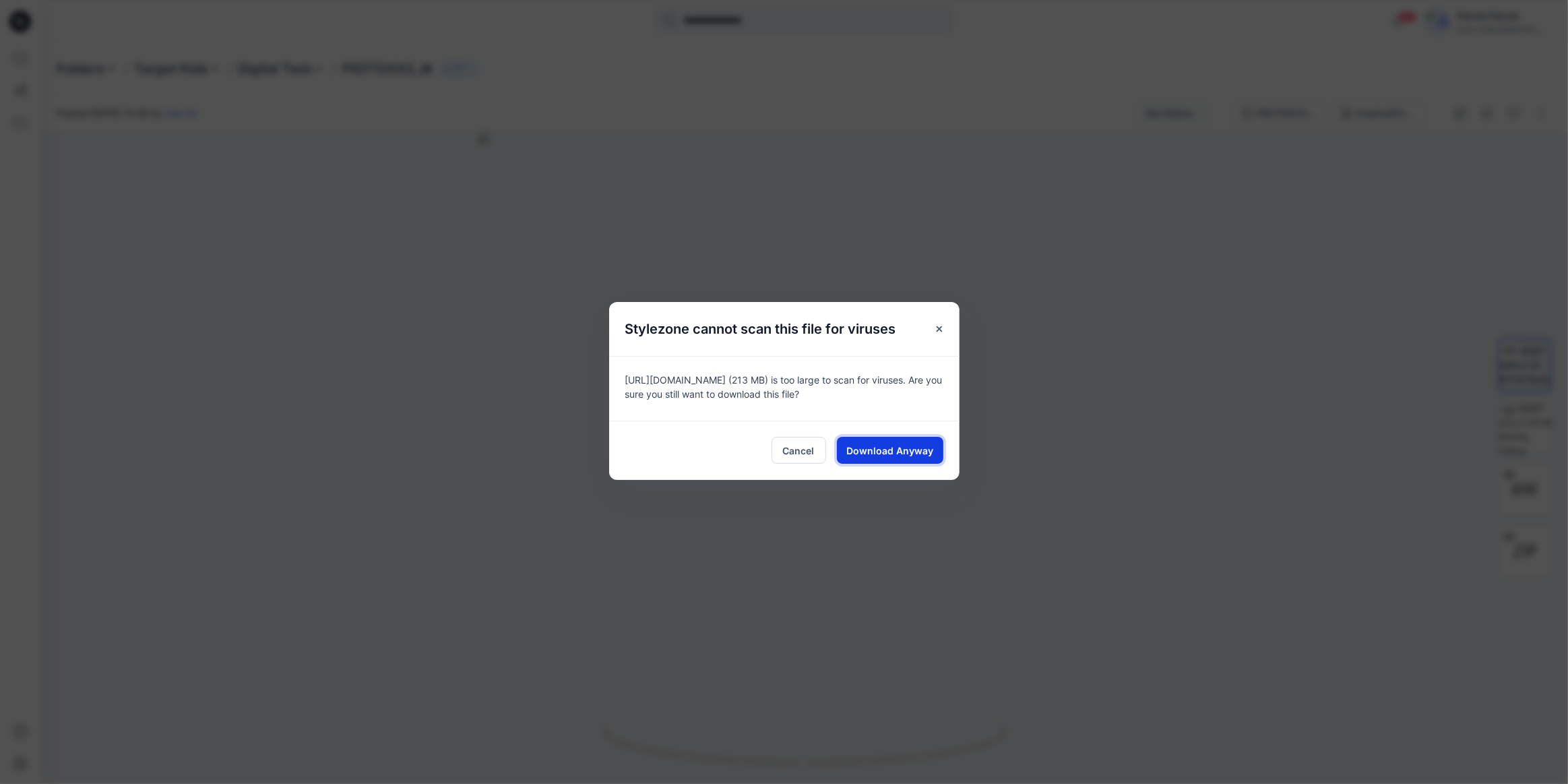
click at [883, 455] on span "Download Anyway" at bounding box center [889, 450] width 87 height 14
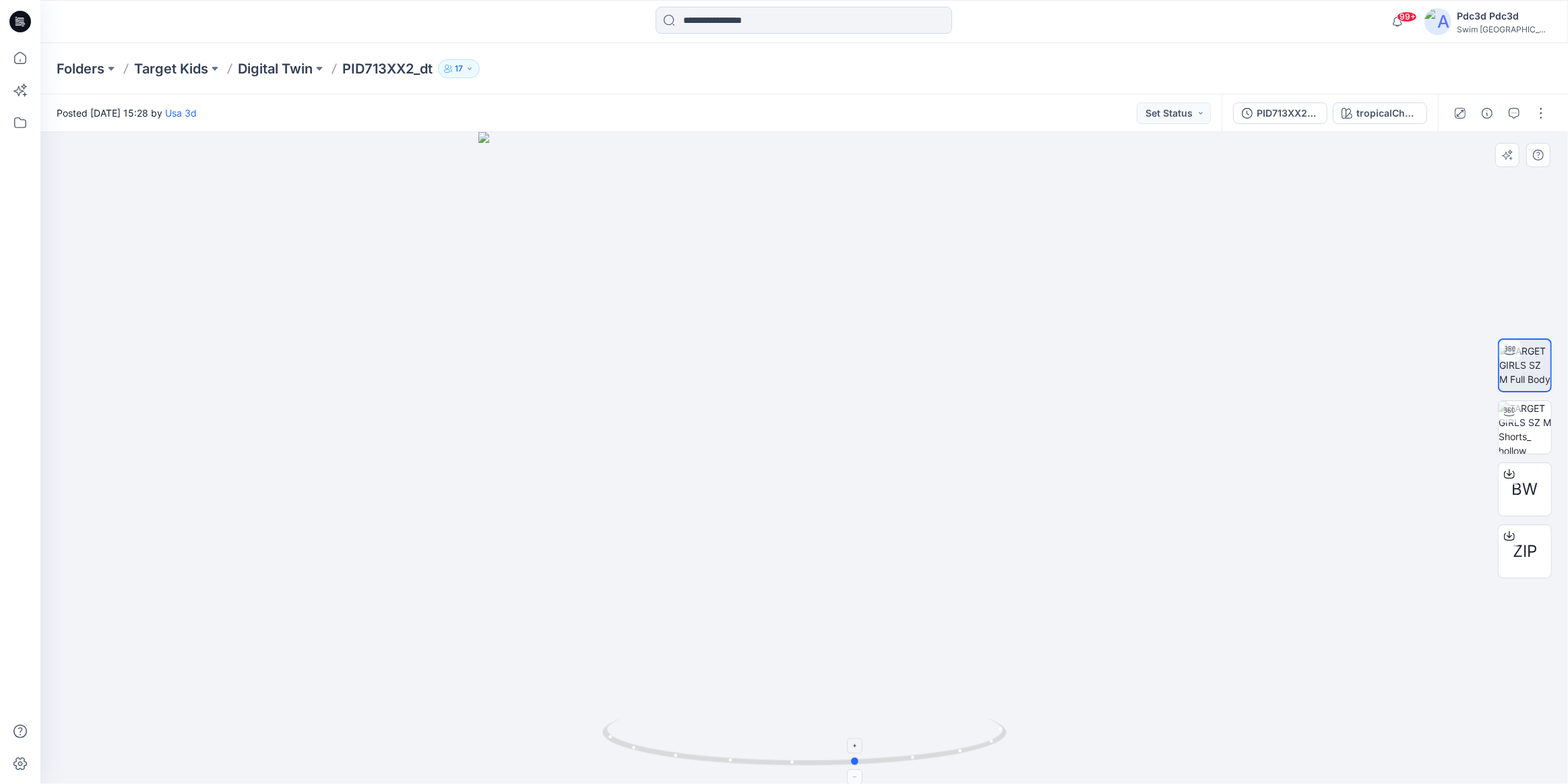
drag, startPoint x: 717, startPoint y: 765, endPoint x: 769, endPoint y: 749, distance: 54.4
click at [769, 749] on icon at bounding box center [806, 744] width 408 height 51
click at [565, 42] on div "99+ Notifications Your style 710EP3 GSA 2025.9.2 is ready 1 new Colorways 9 min…" at bounding box center [804, 22] width 1528 height 43
drag, startPoint x: 678, startPoint y: 755, endPoint x: 848, endPoint y: 749, distance: 170.1
click at [848, 749] on icon at bounding box center [806, 744] width 408 height 51
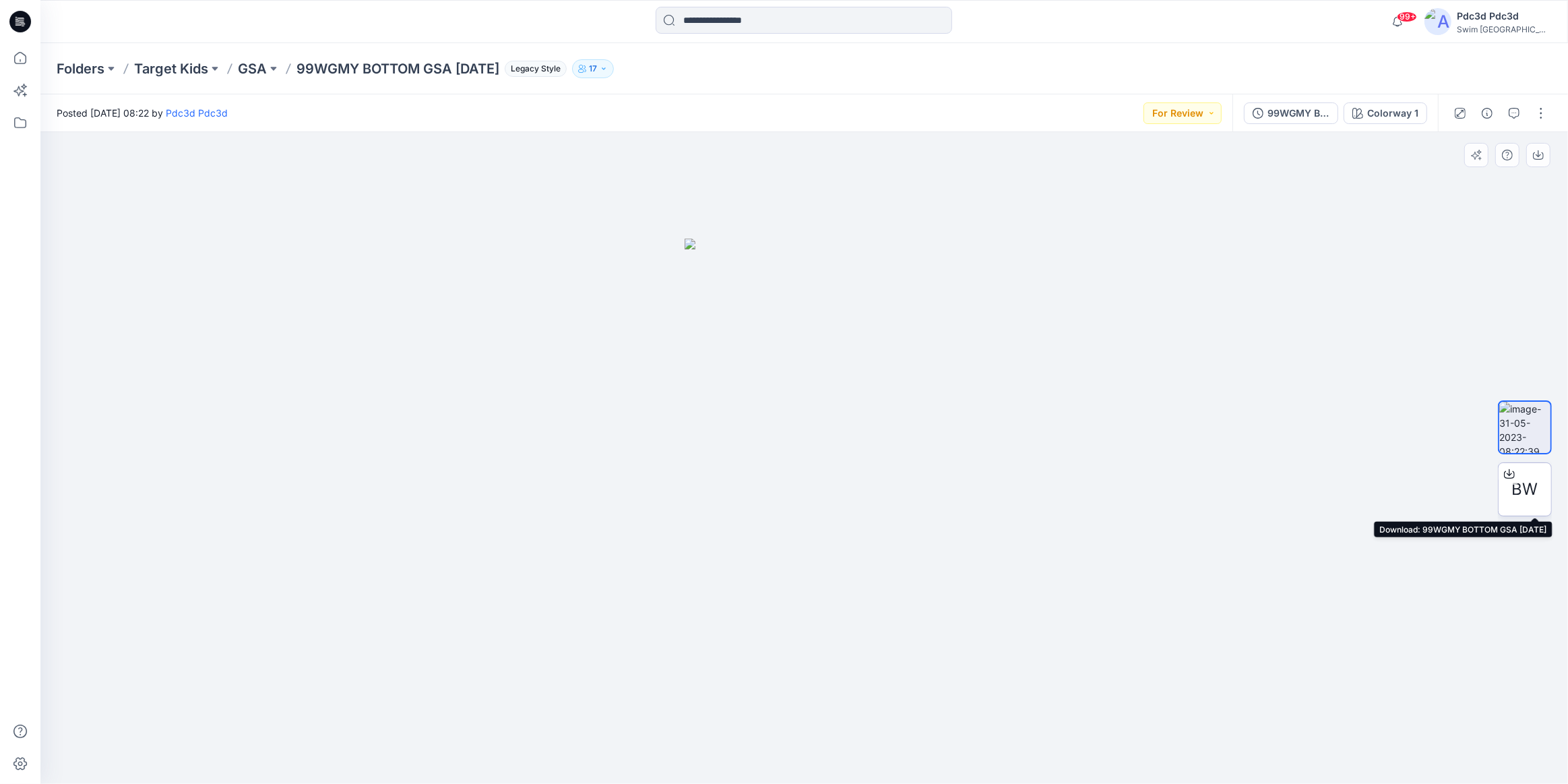
click at [1532, 481] on span "BW" at bounding box center [1525, 489] width 26 height 24
